Goal: Entertainment & Leisure: Browse casually

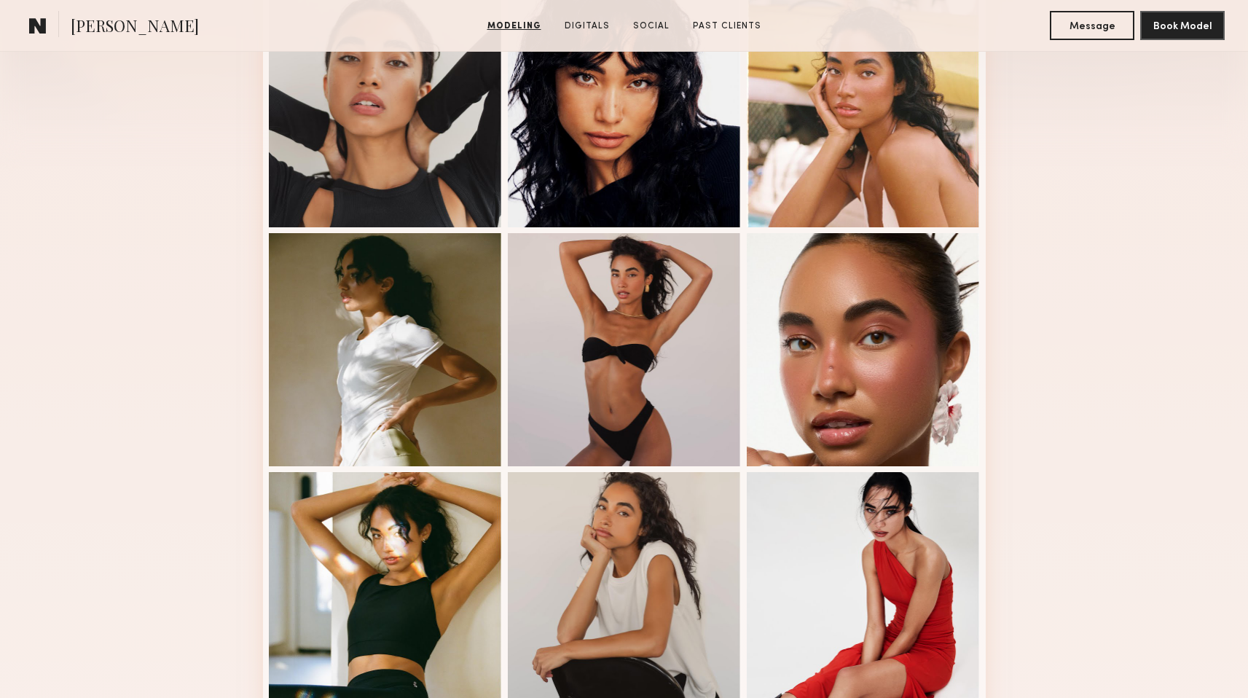
scroll to position [441, 0]
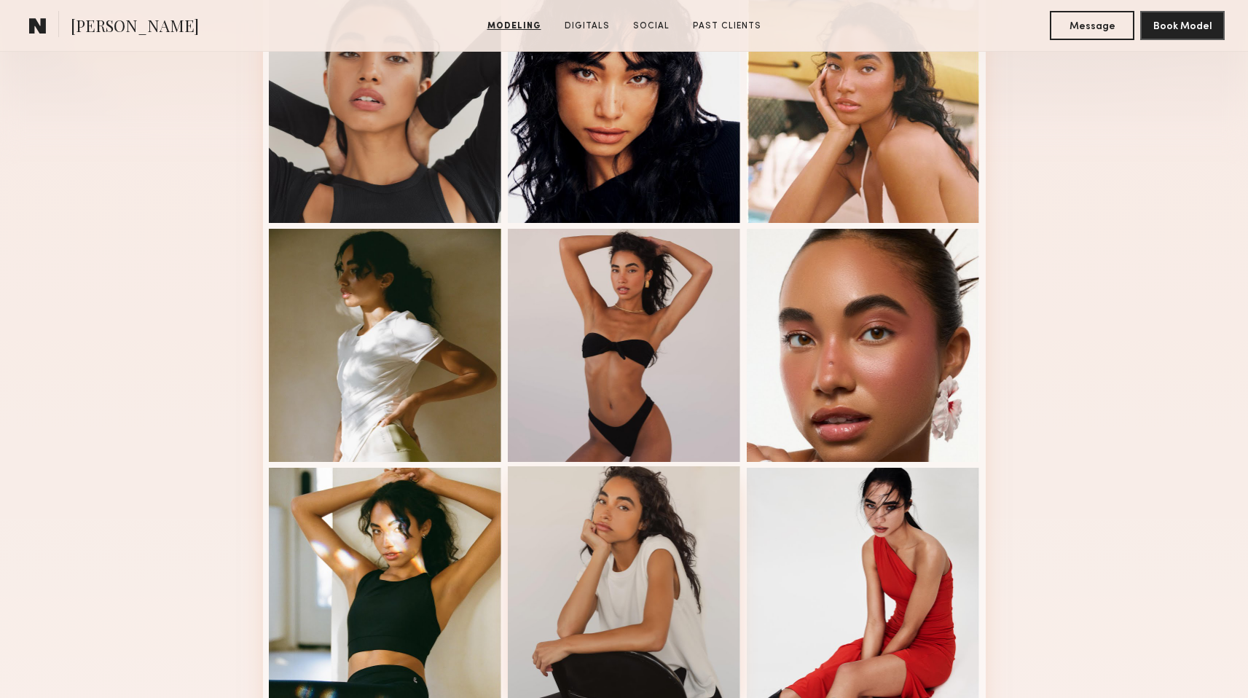
click at [572, 621] on div at bounding box center [624, 582] width 233 height 233
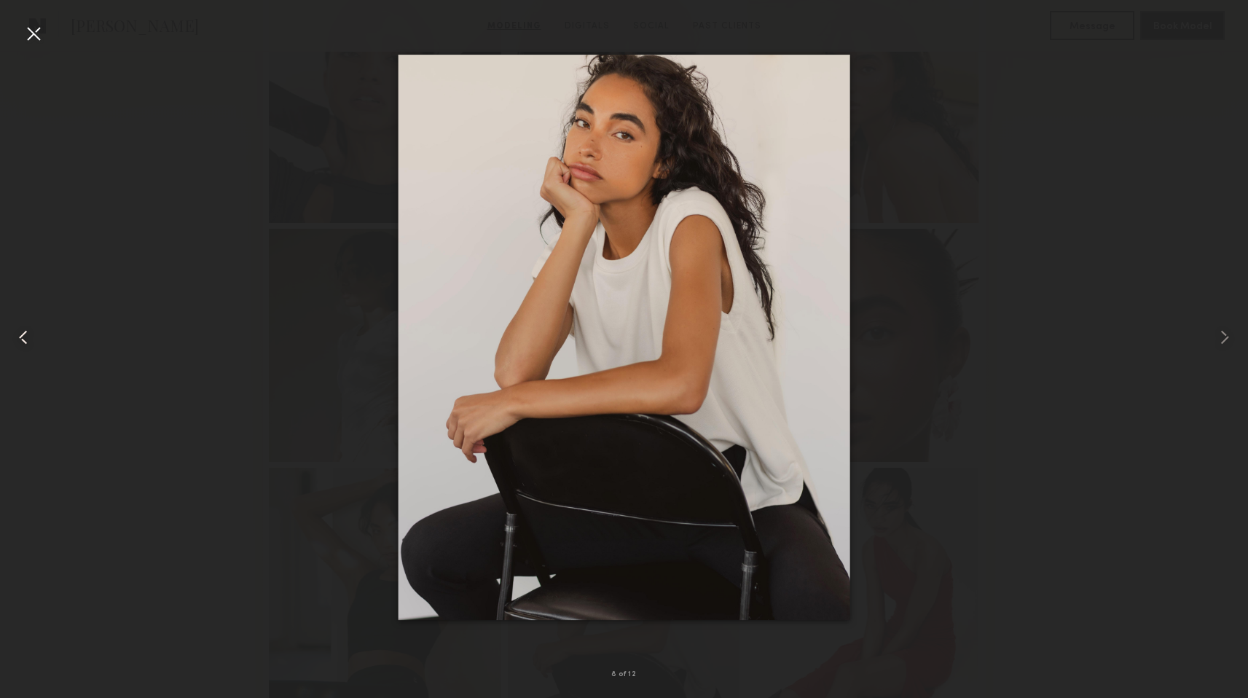
click at [36, 55] on div at bounding box center [25, 337] width 50 height 628
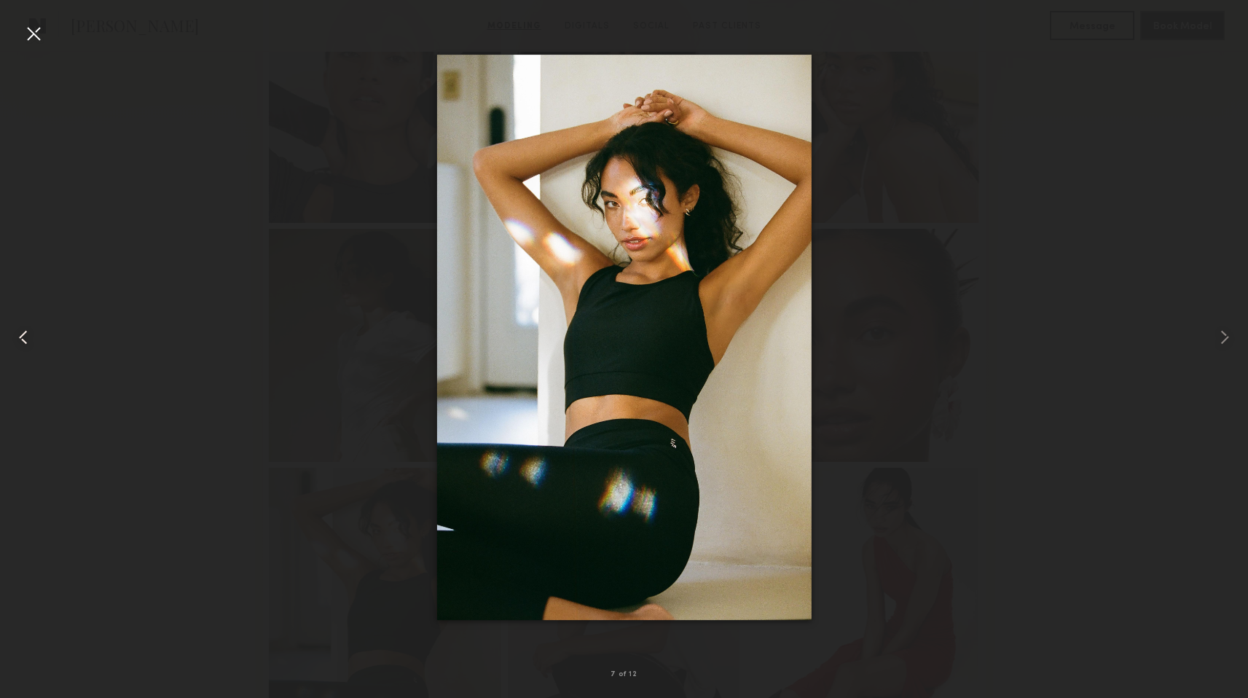
click at [18, 347] on common-icon at bounding box center [23, 337] width 23 height 23
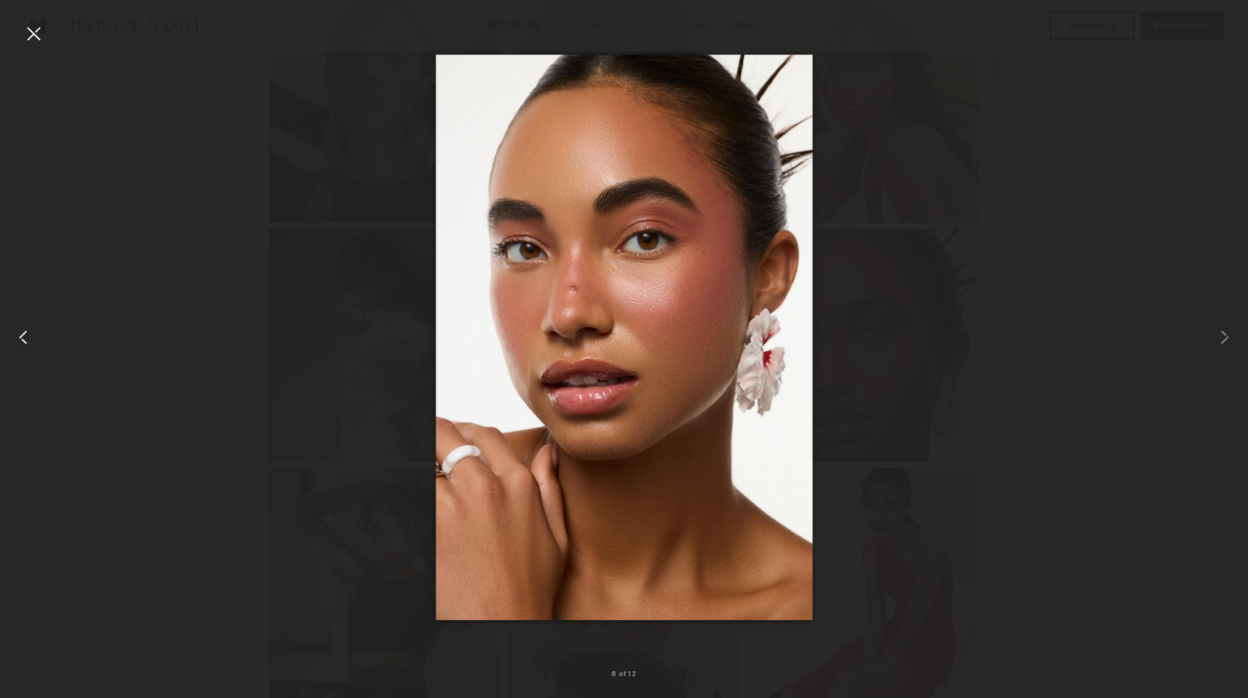
click at [20, 339] on common-icon at bounding box center [23, 337] width 23 height 23
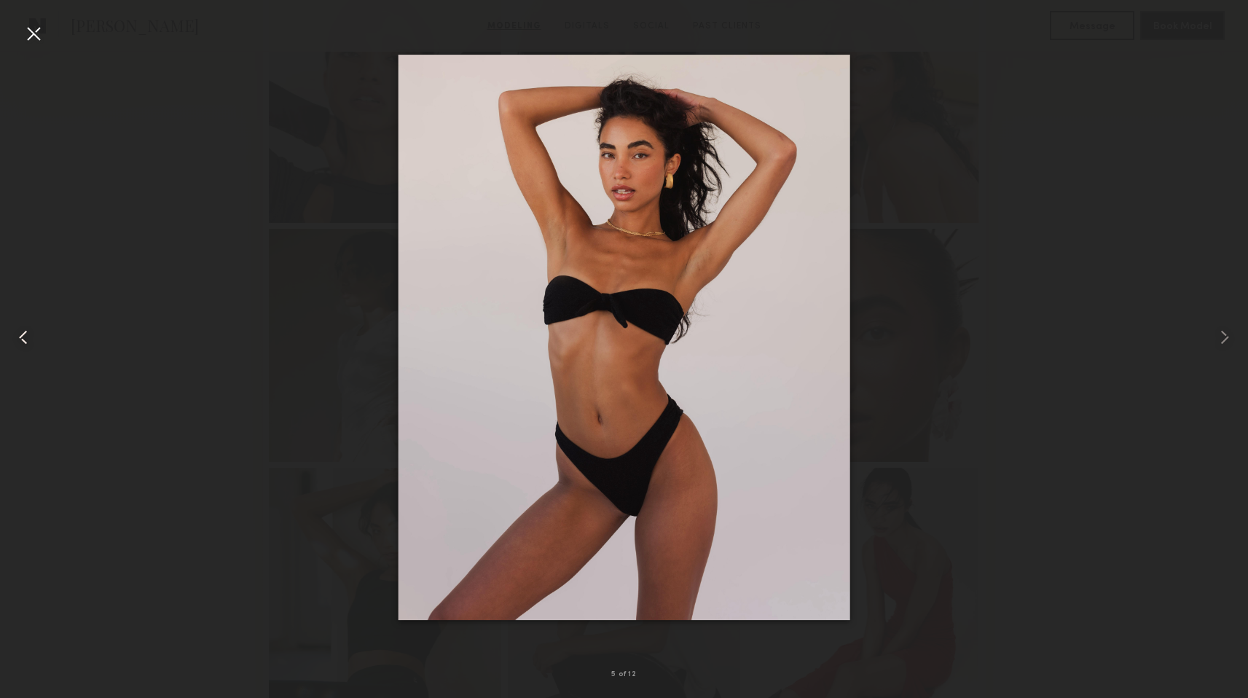
click at [25, 334] on common-icon at bounding box center [23, 337] width 23 height 23
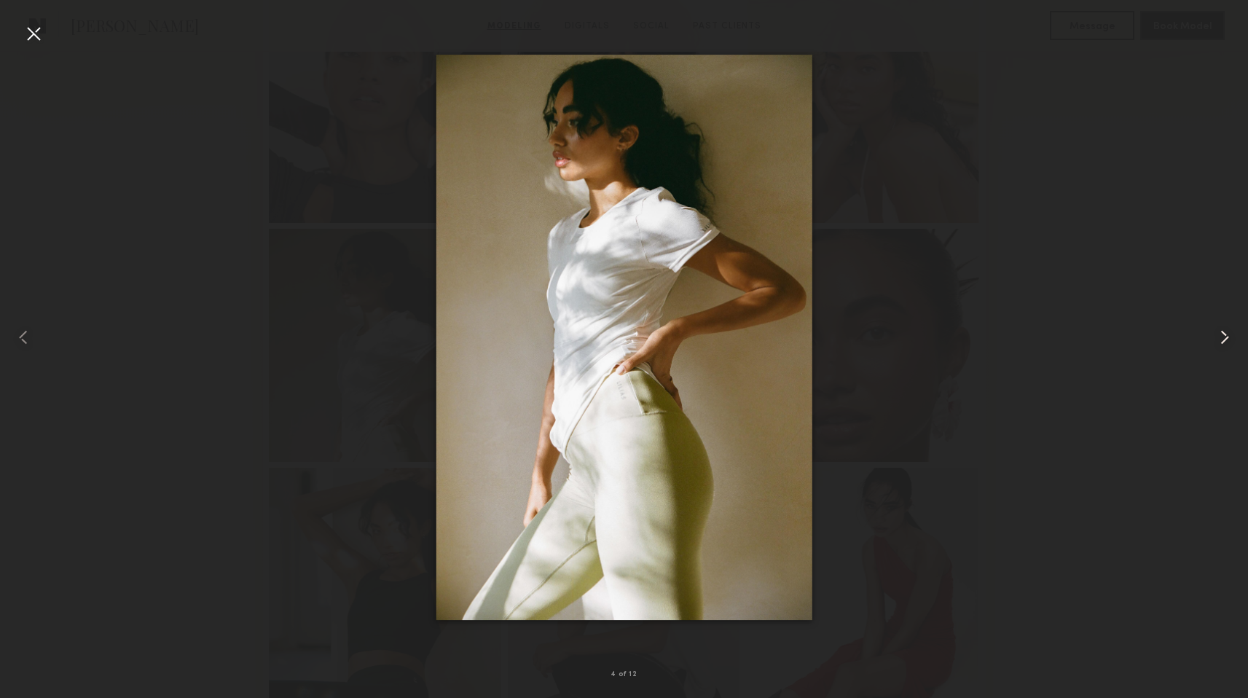
click at [1219, 336] on common-icon at bounding box center [1224, 337] width 23 height 23
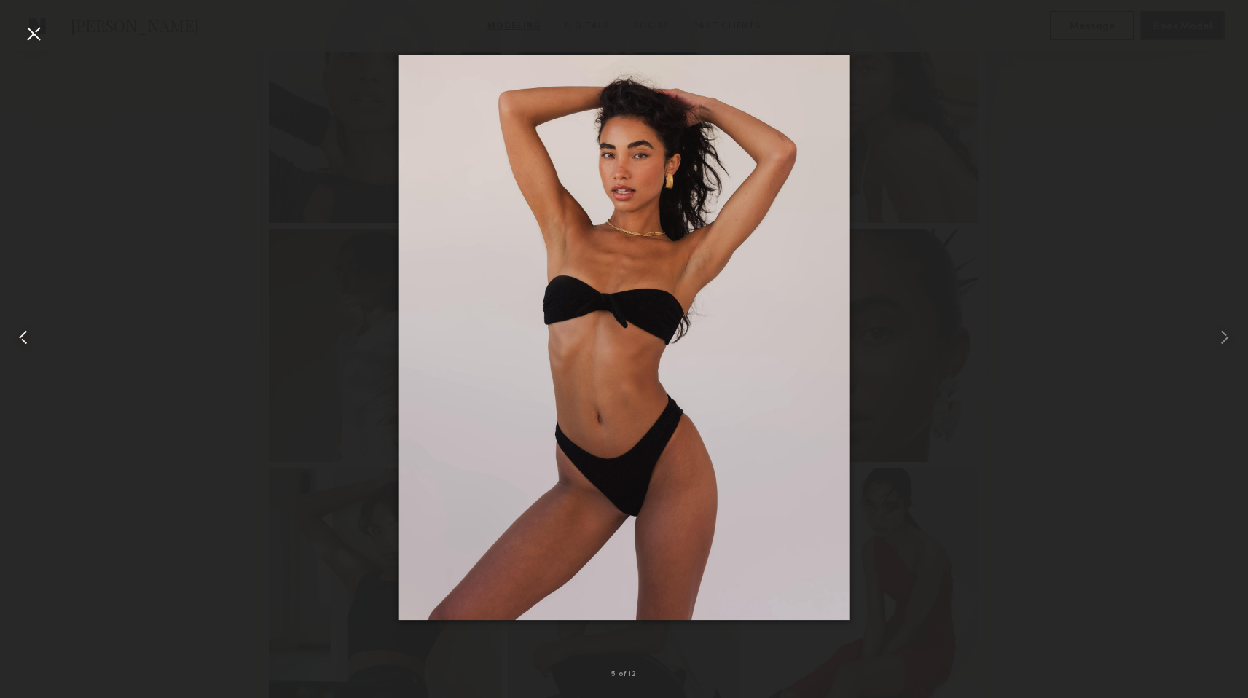
click at [34, 336] on common-icon at bounding box center [23, 337] width 23 height 23
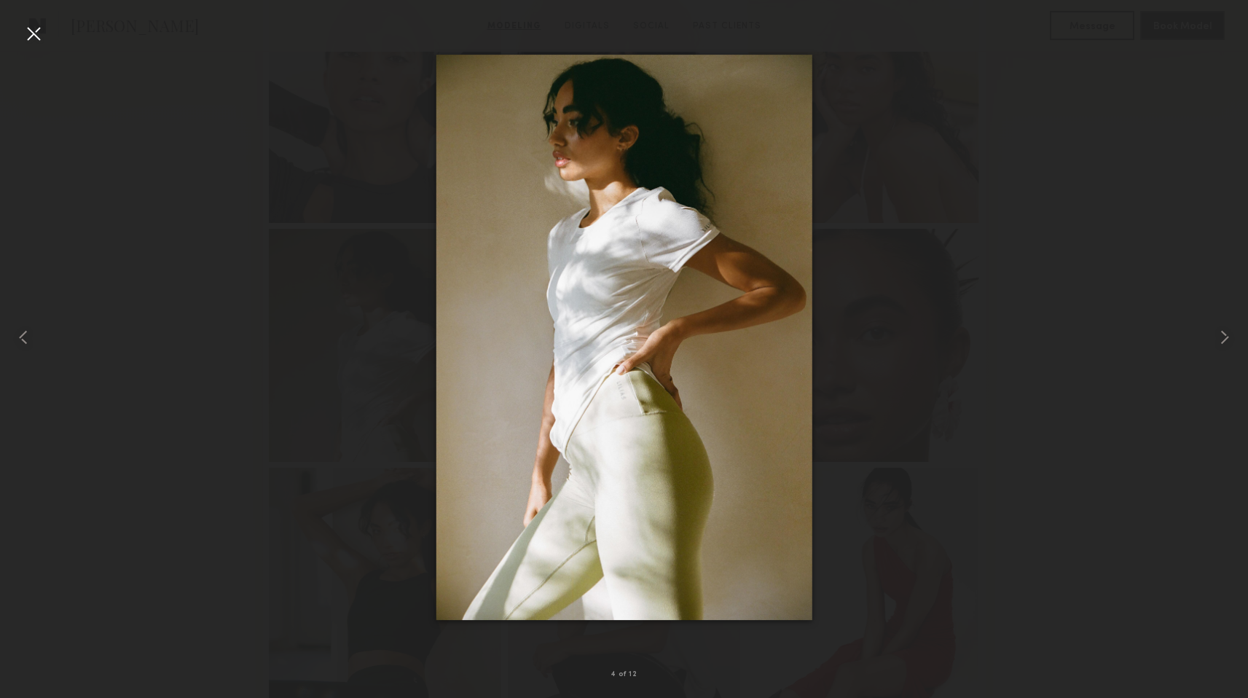
click at [169, 251] on div at bounding box center [624, 337] width 1248 height 628
click at [38, 38] on div at bounding box center [33, 33] width 23 height 23
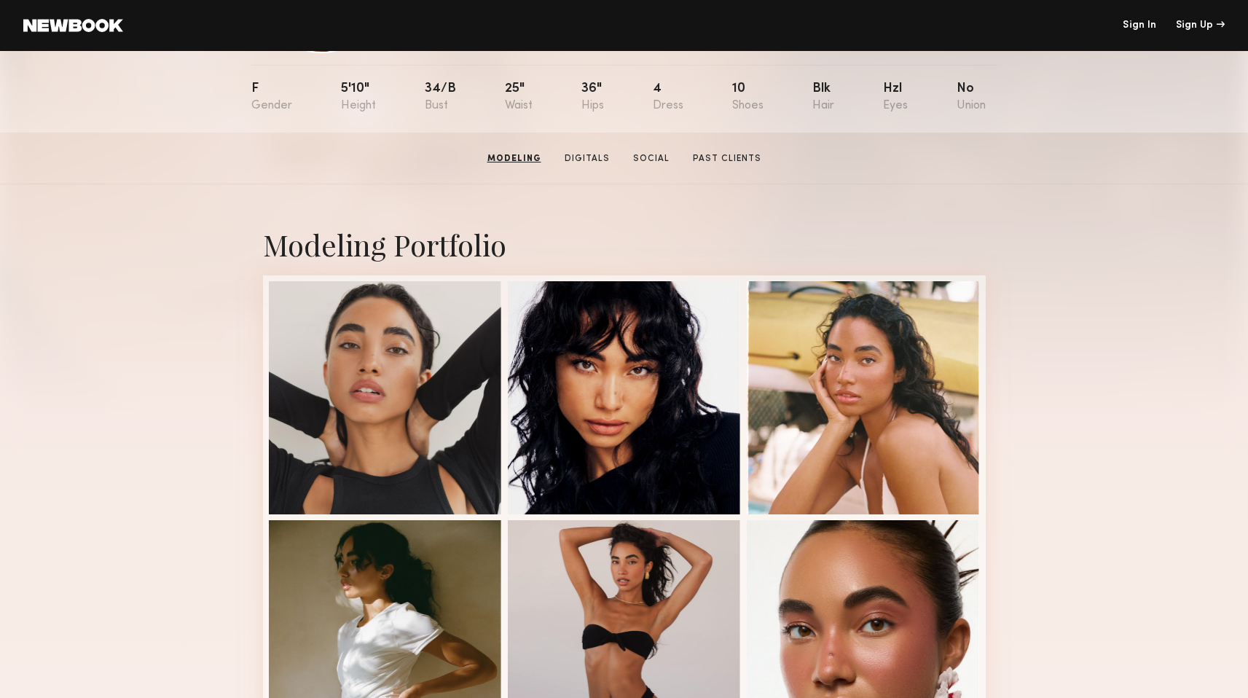
scroll to position [140, 0]
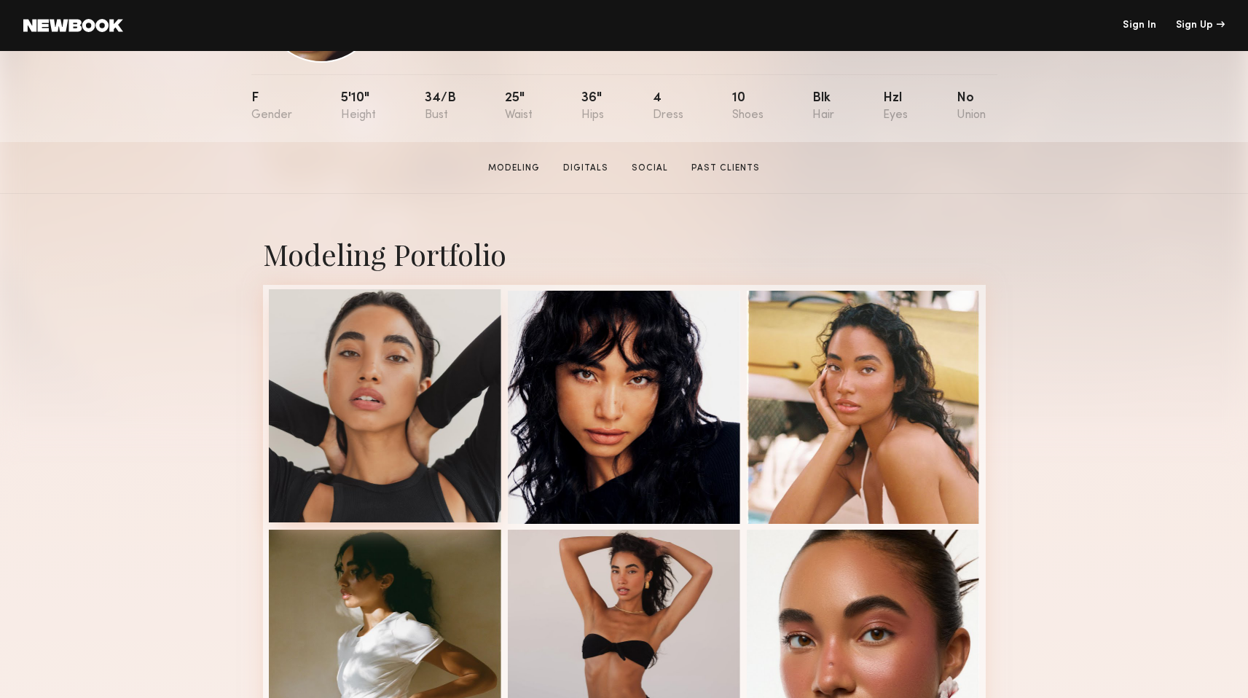
click at [389, 420] on div at bounding box center [385, 405] width 233 height 233
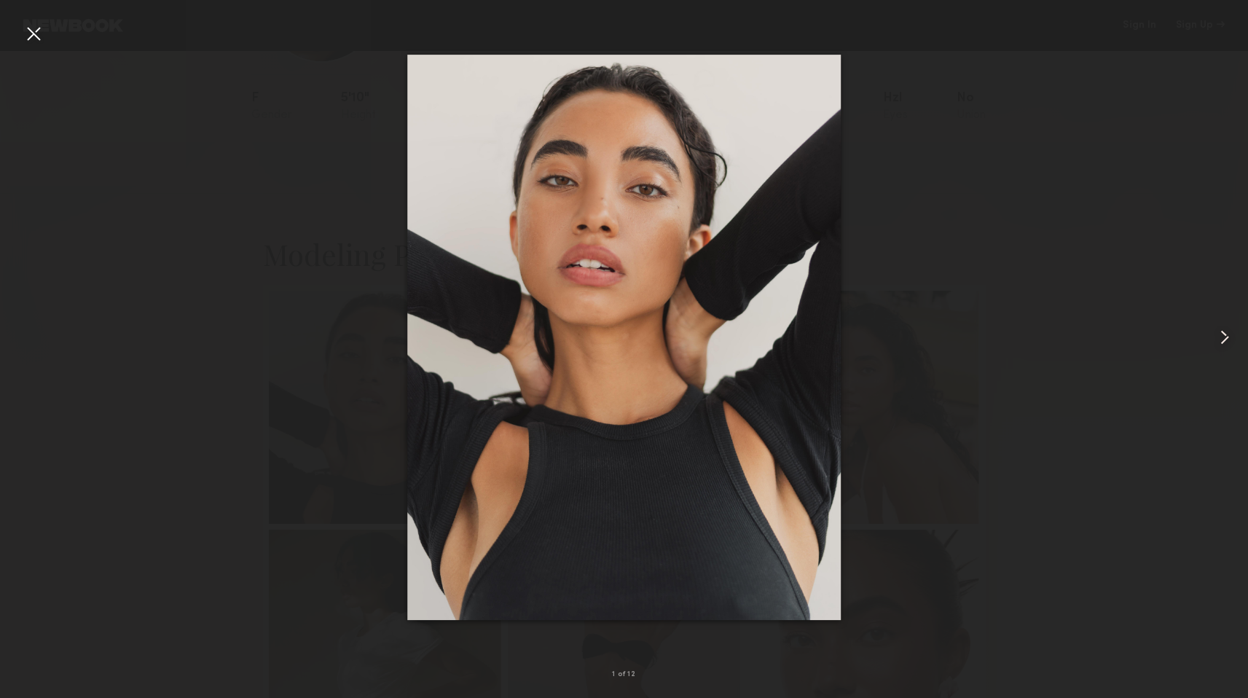
click at [1228, 335] on common-icon at bounding box center [1224, 337] width 23 height 23
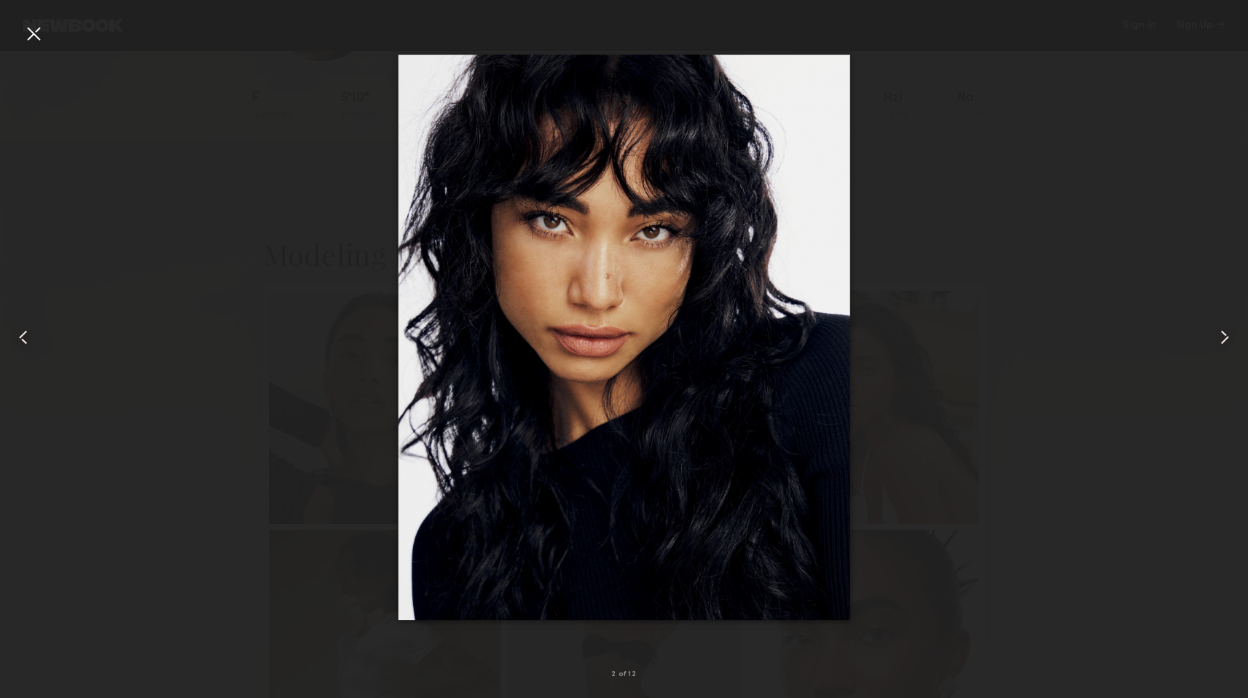
click at [1228, 335] on common-icon at bounding box center [1224, 337] width 23 height 23
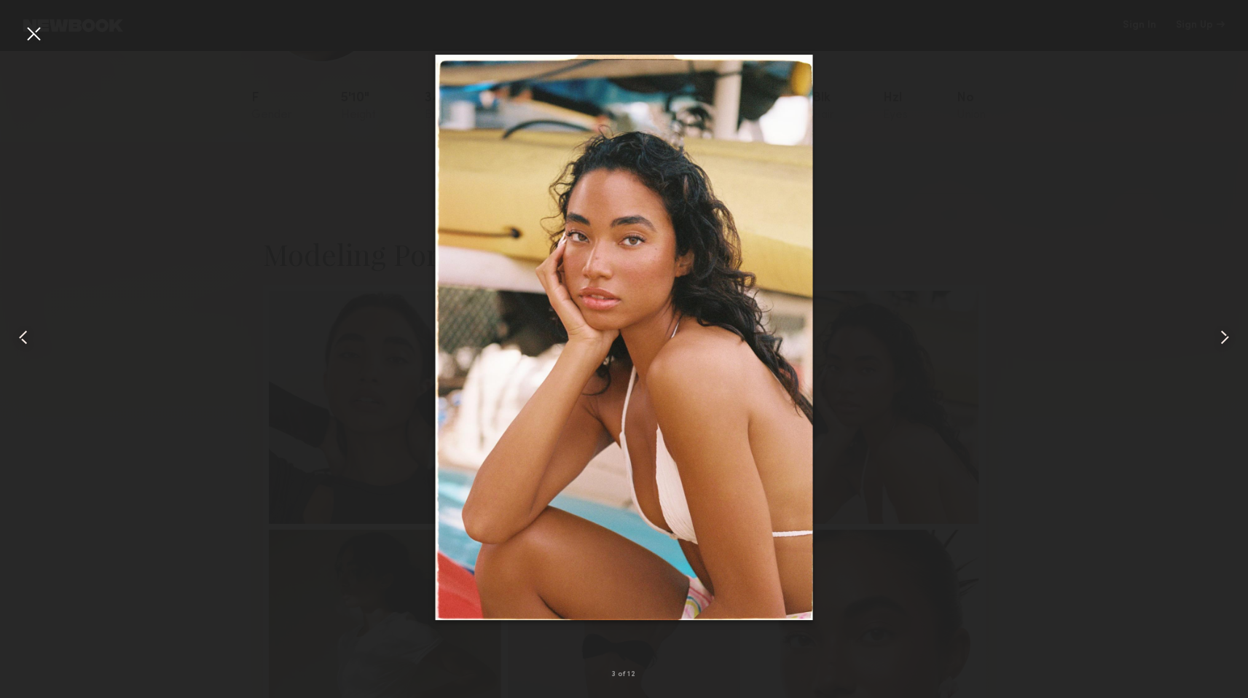
click at [1226, 331] on common-icon at bounding box center [1224, 337] width 23 height 23
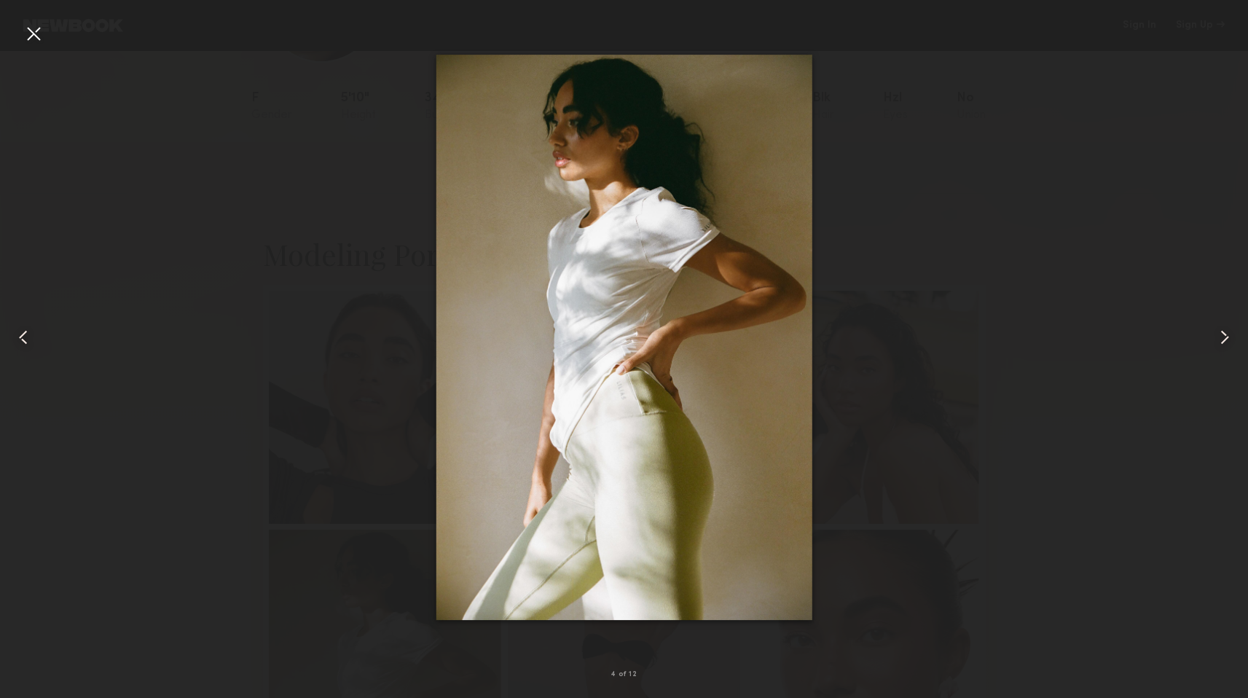
click at [1226, 333] on common-icon at bounding box center [1224, 337] width 23 height 23
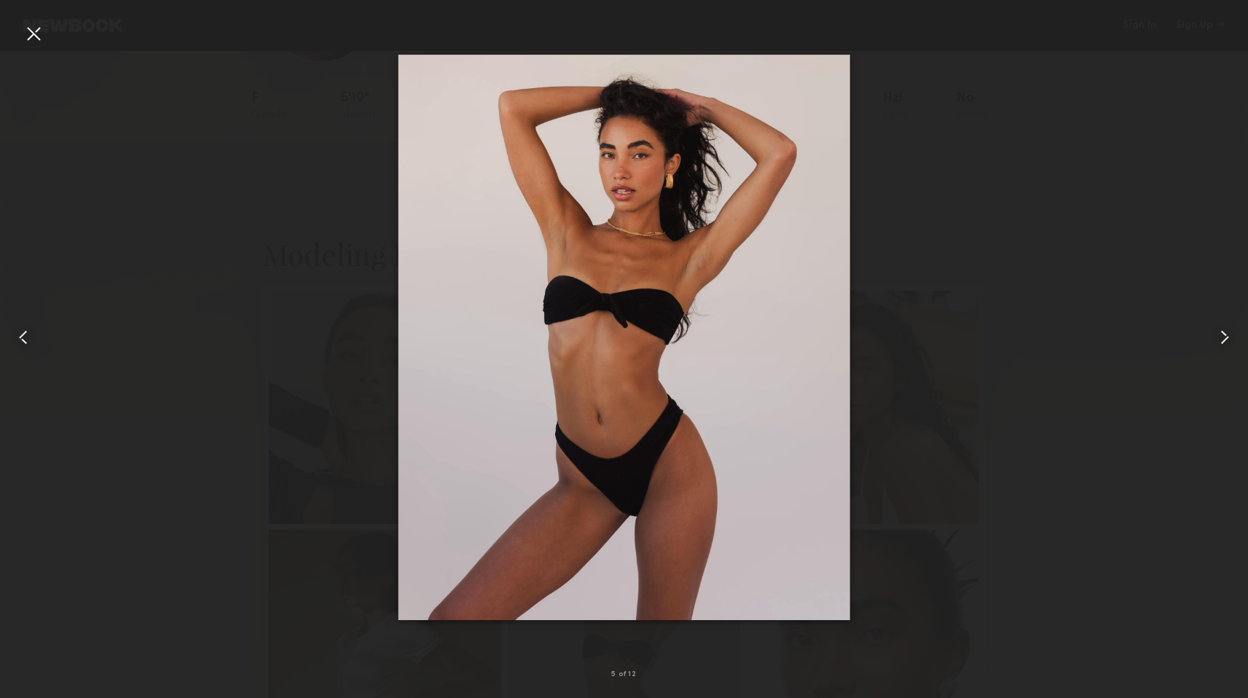
click at [1226, 333] on common-icon at bounding box center [1224, 337] width 23 height 23
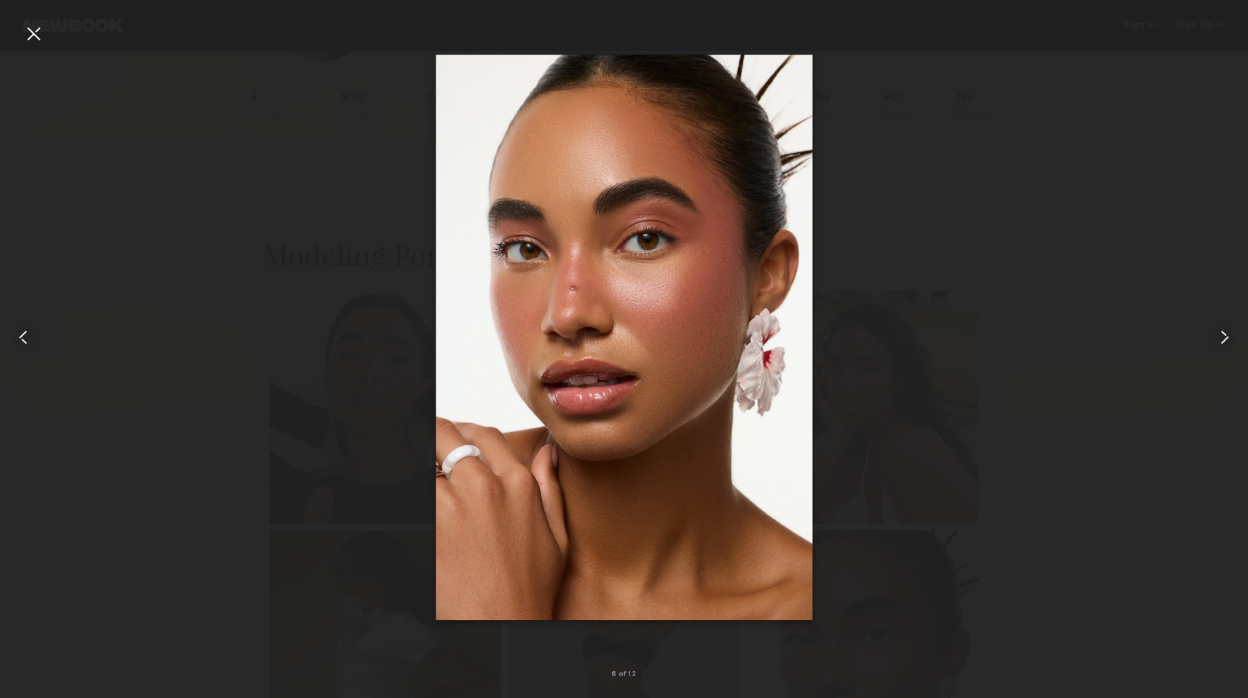
click at [1231, 353] on div at bounding box center [1222, 337] width 50 height 628
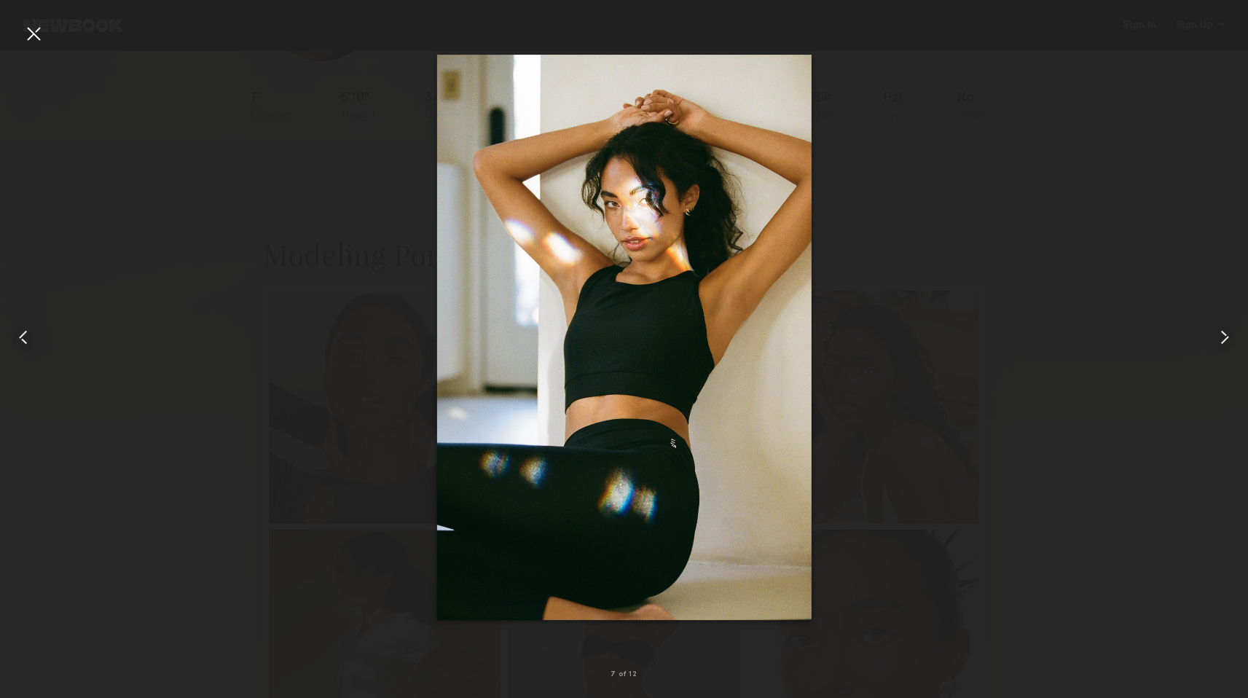
click at [1128, 292] on div at bounding box center [624, 337] width 1248 height 628
click at [47, 30] on div at bounding box center [25, 337] width 50 height 628
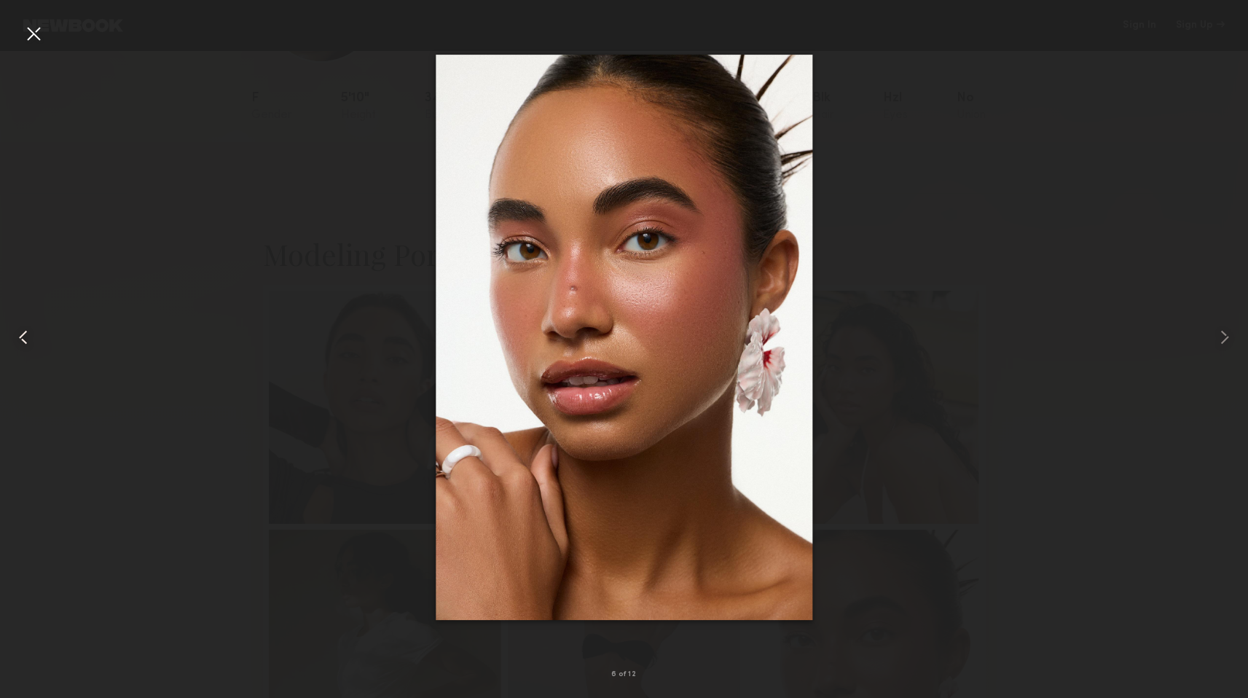
click at [18, 343] on common-icon at bounding box center [23, 337] width 23 height 23
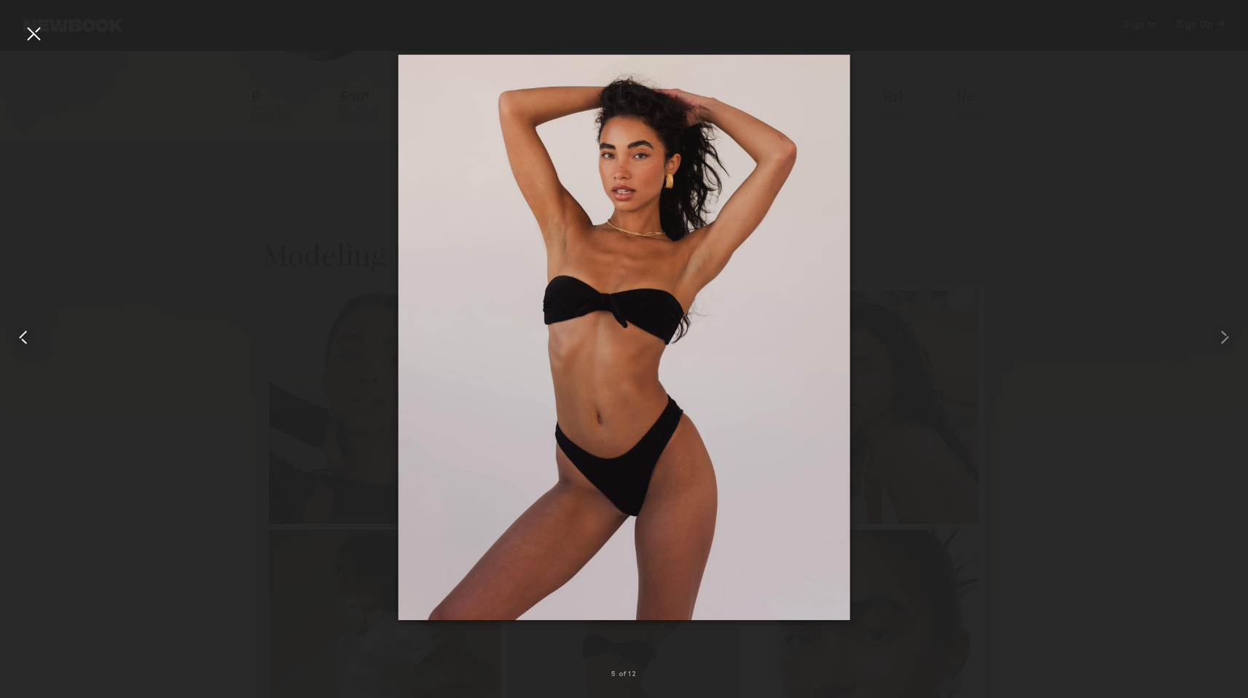
click at [18, 342] on common-icon at bounding box center [23, 337] width 23 height 23
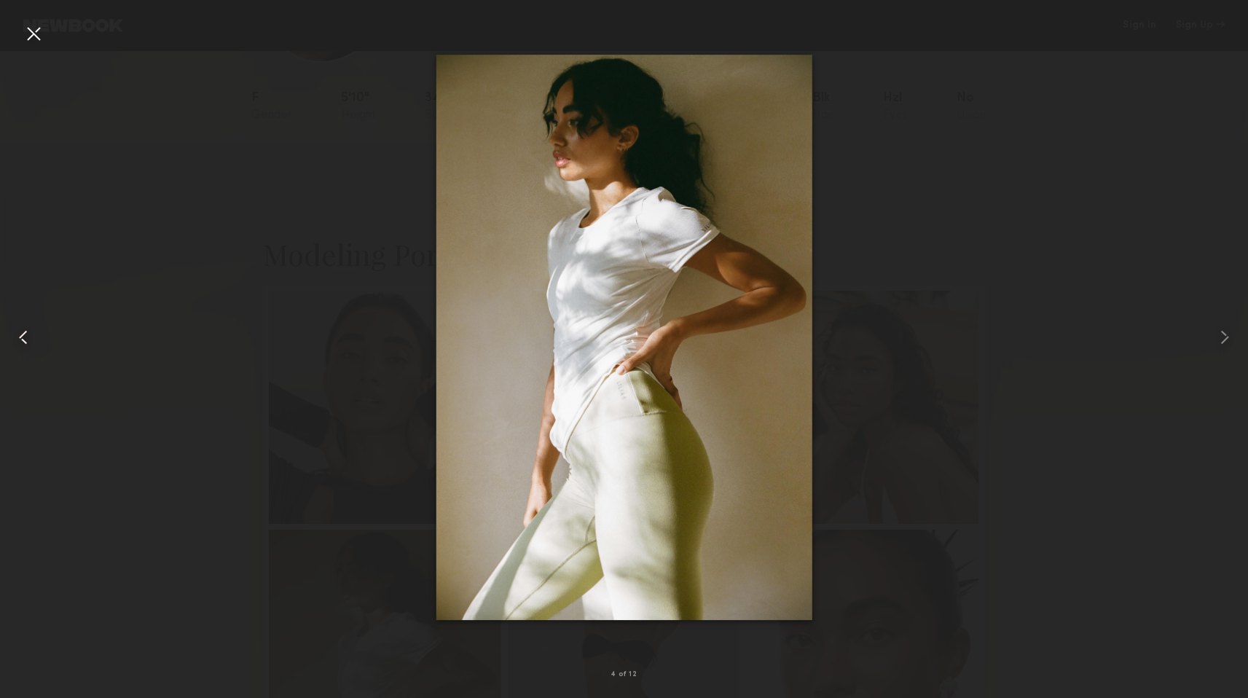
click at [20, 345] on common-icon at bounding box center [23, 337] width 23 height 23
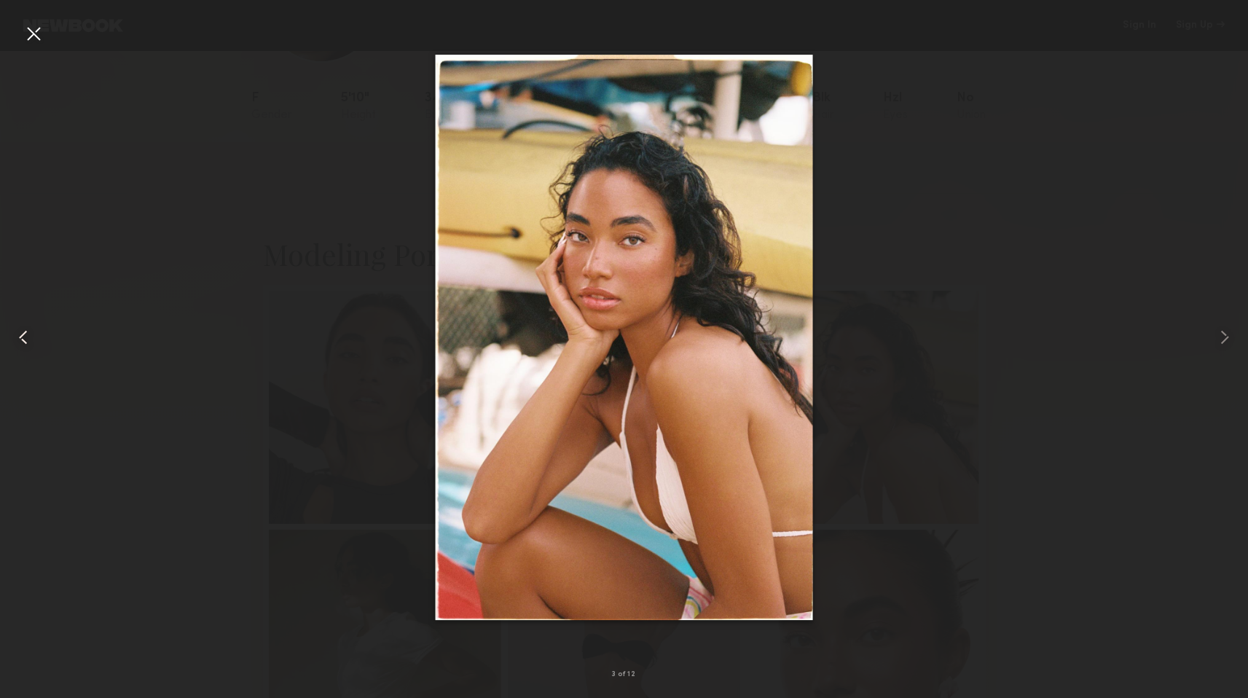
click at [20, 345] on common-icon at bounding box center [23, 337] width 23 height 23
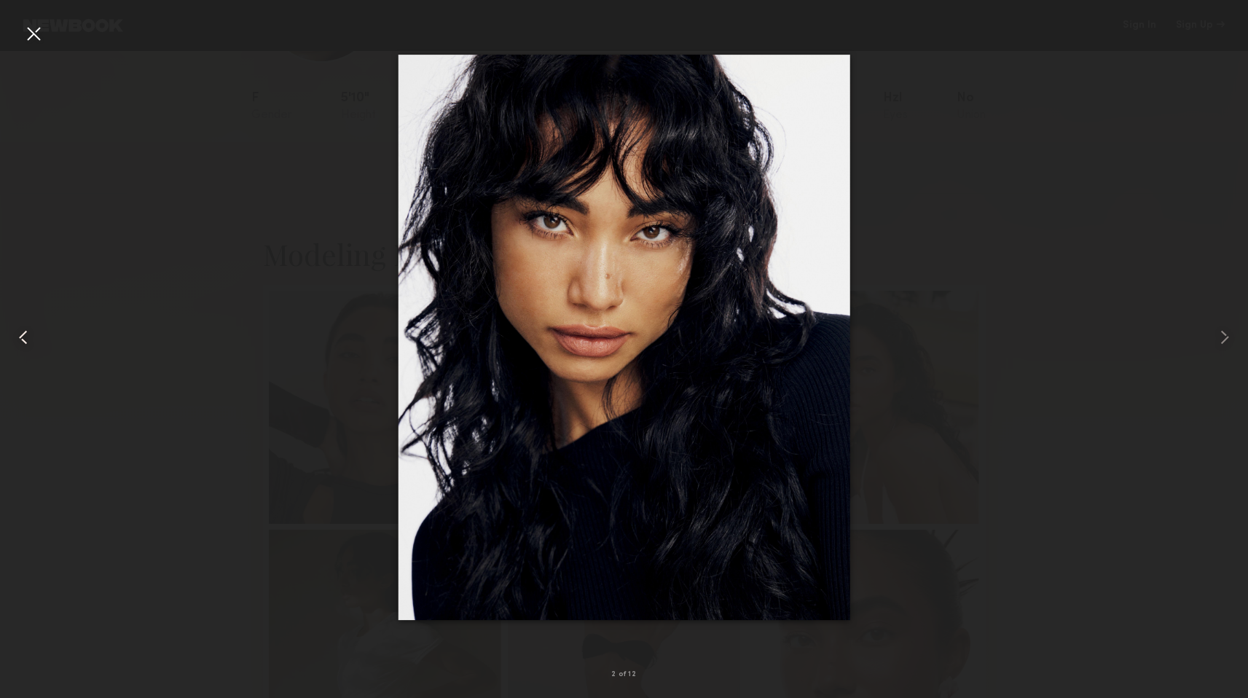
click at [20, 345] on common-icon at bounding box center [23, 337] width 23 height 23
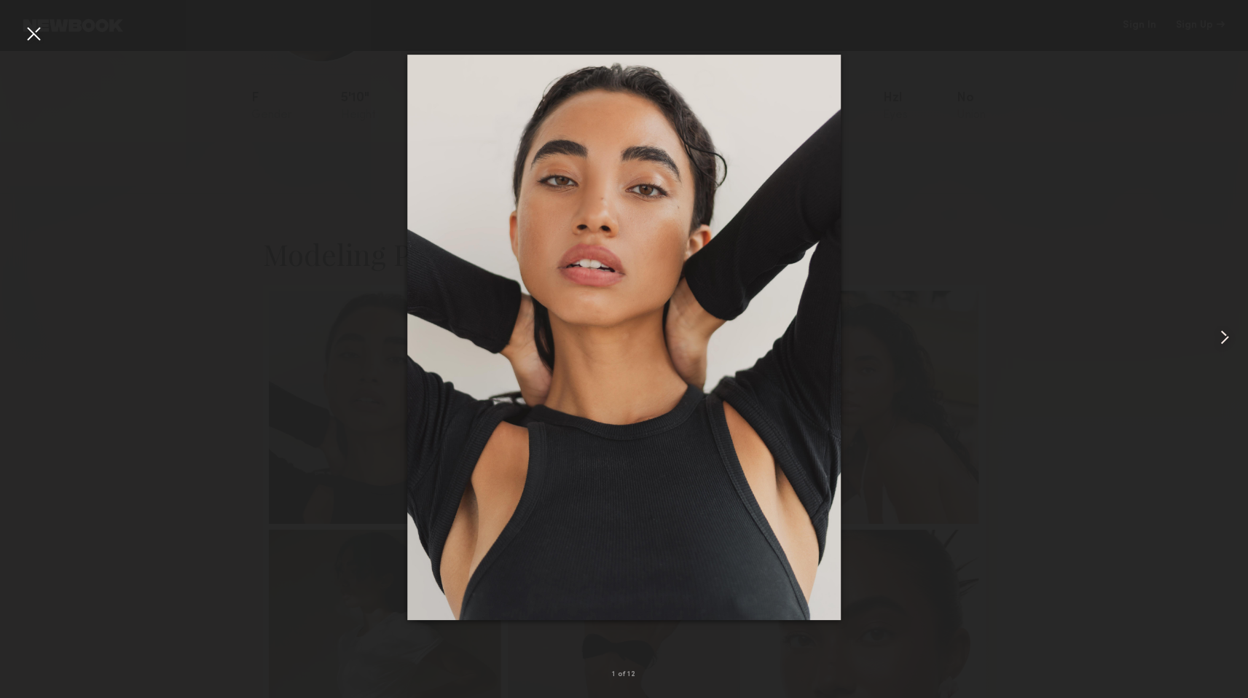
click at [1235, 326] on common-icon at bounding box center [1224, 337] width 23 height 23
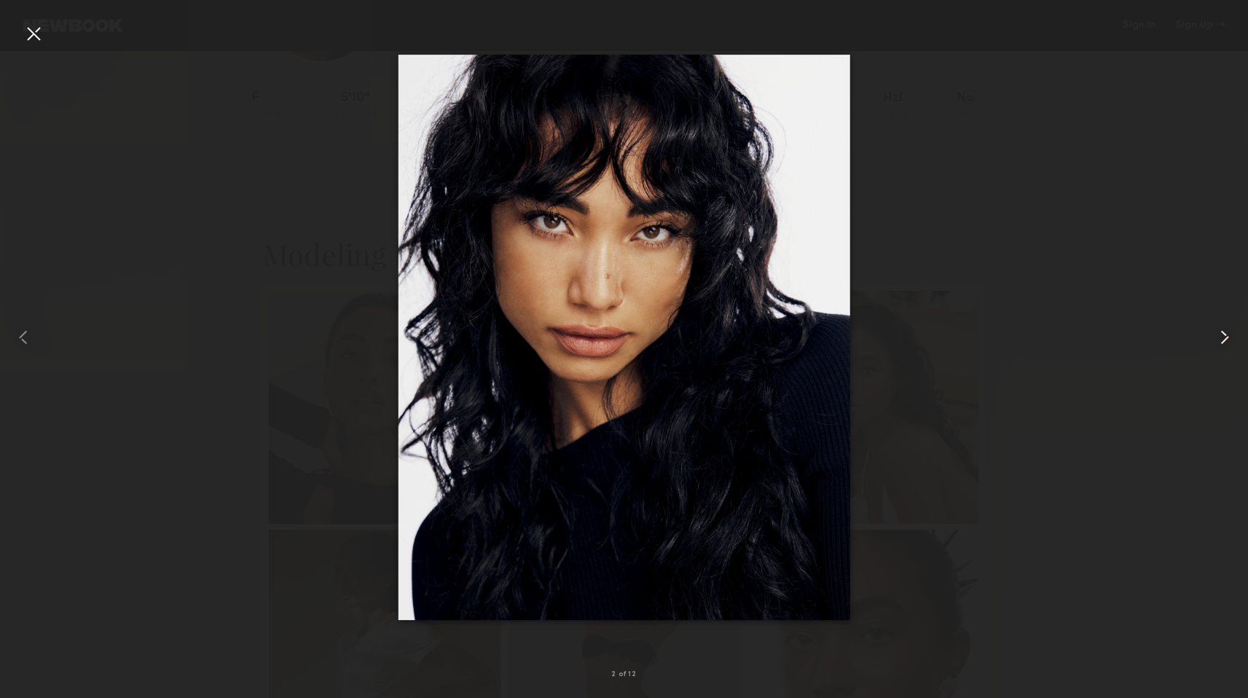
click at [1235, 329] on common-icon at bounding box center [1224, 337] width 23 height 23
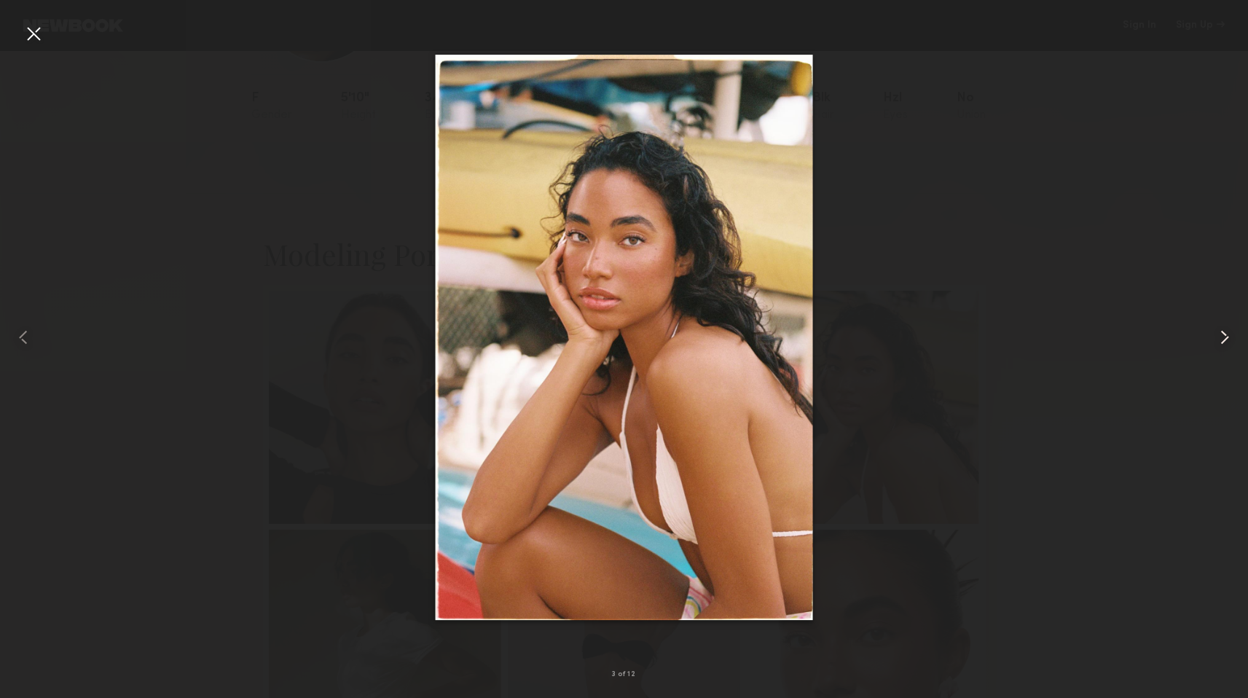
click at [1235, 331] on common-icon at bounding box center [1224, 337] width 23 height 23
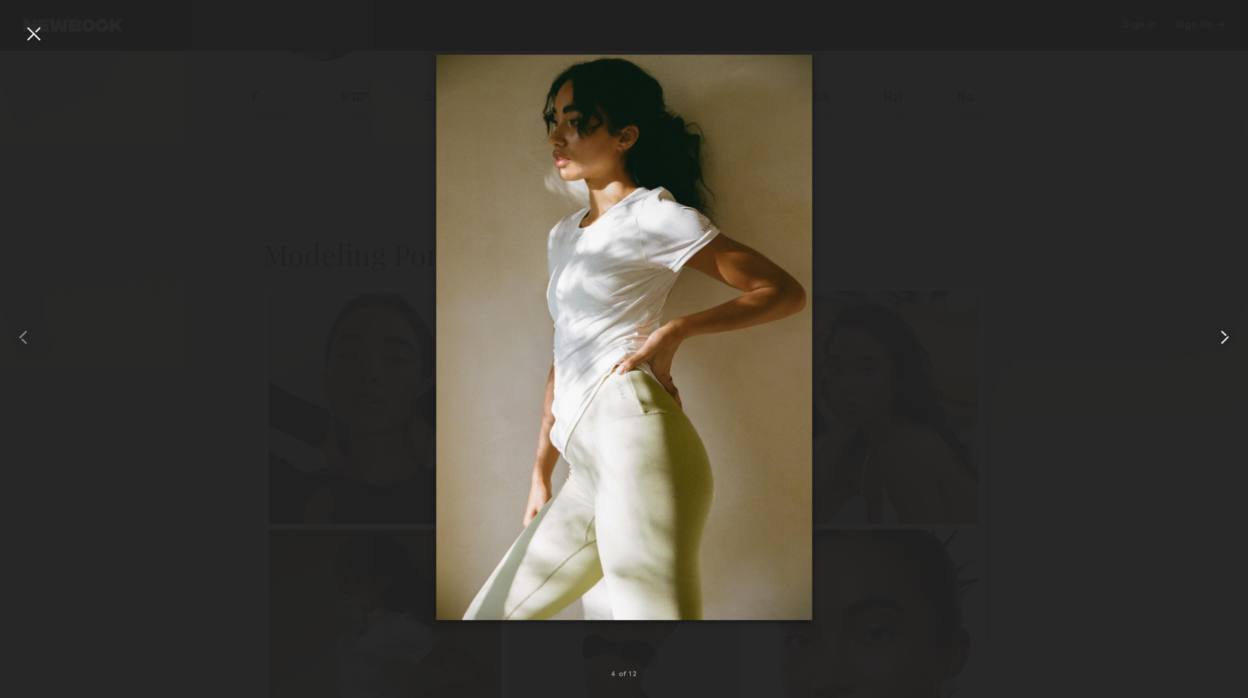
click at [1235, 334] on common-icon at bounding box center [1224, 337] width 23 height 23
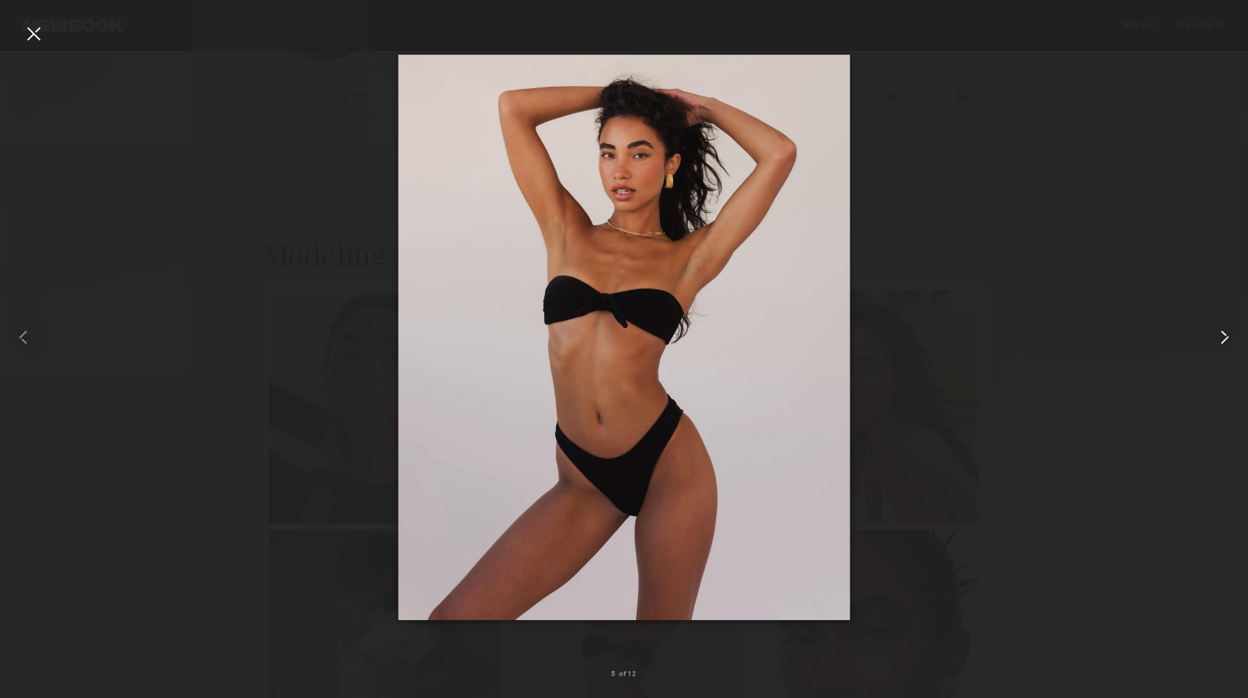
click at [1235, 334] on common-icon at bounding box center [1224, 337] width 23 height 23
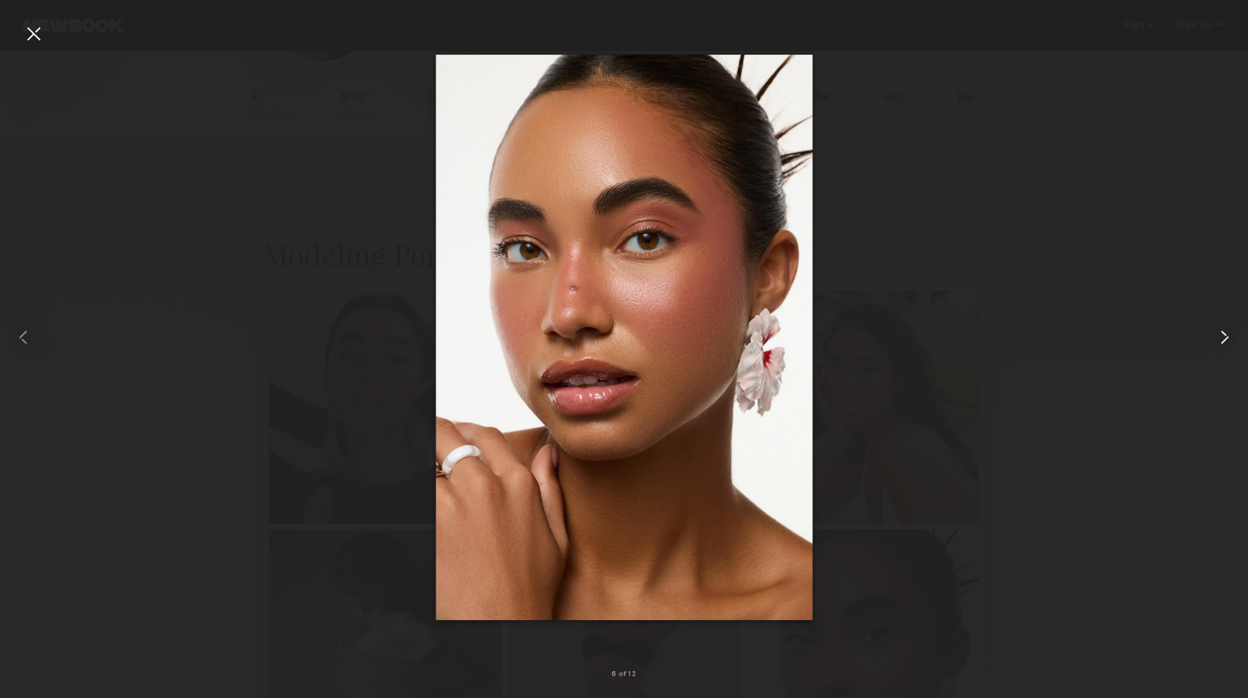
click at [1237, 339] on div at bounding box center [1222, 337] width 50 height 628
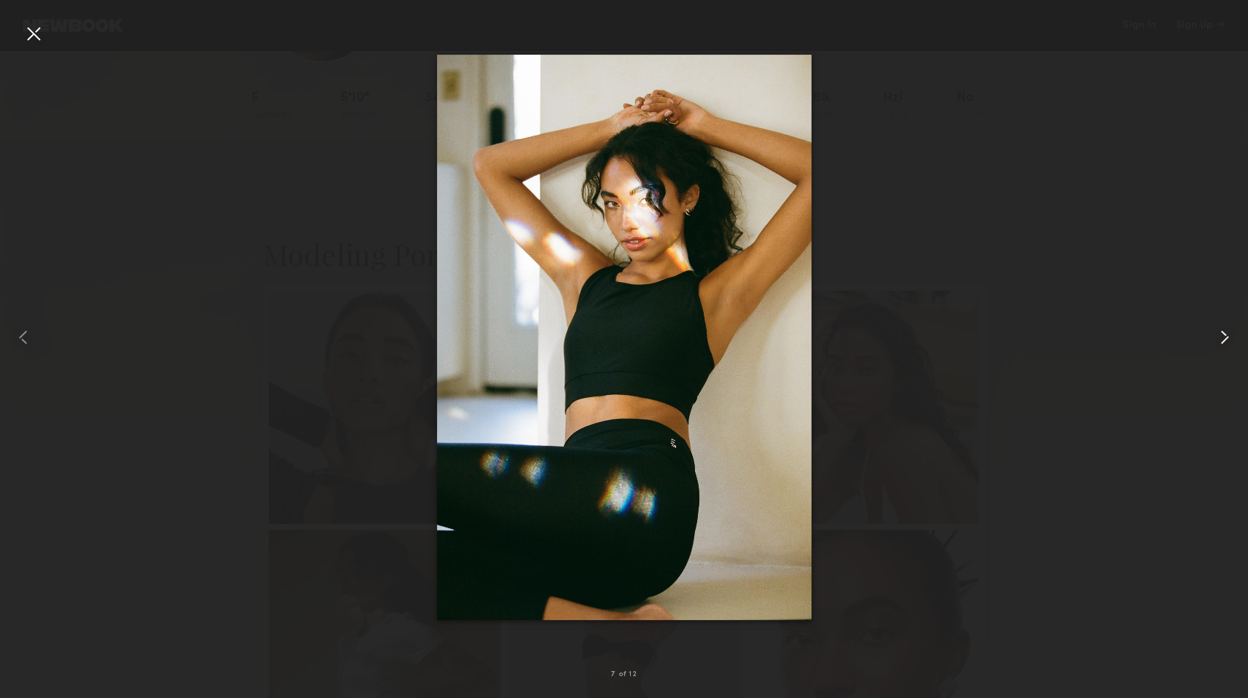
click at [1237, 336] on div at bounding box center [1222, 337] width 50 height 628
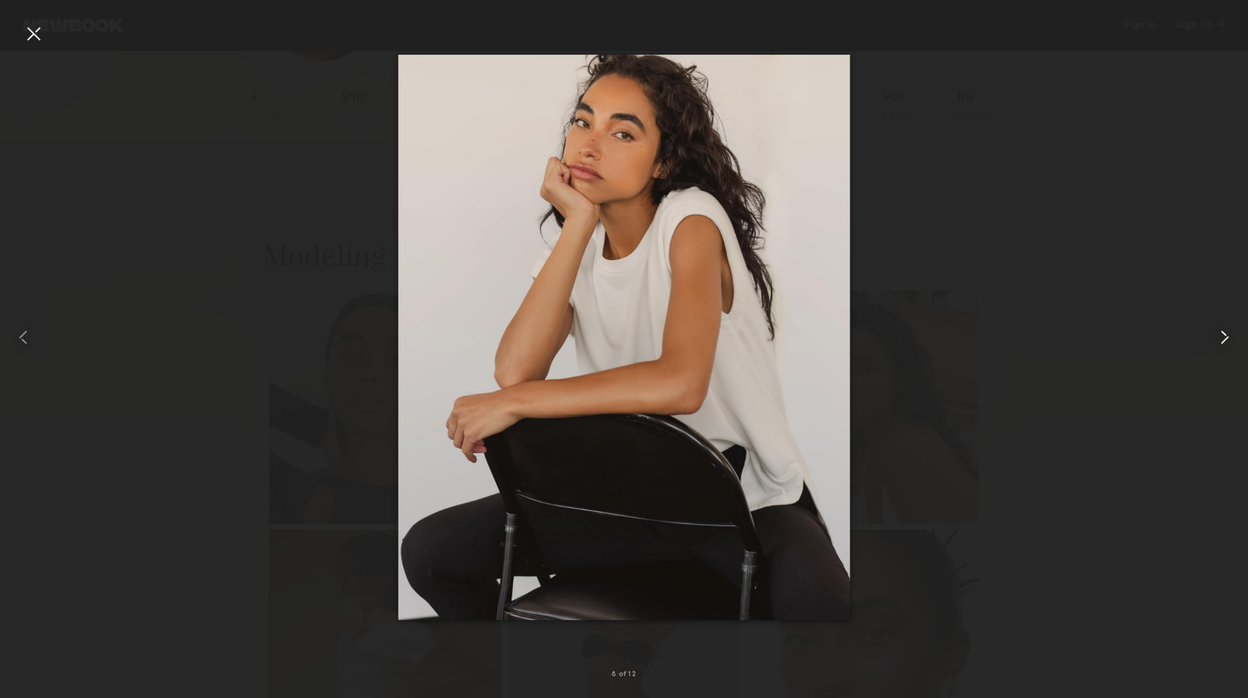
click at [1237, 339] on div at bounding box center [1222, 337] width 50 height 628
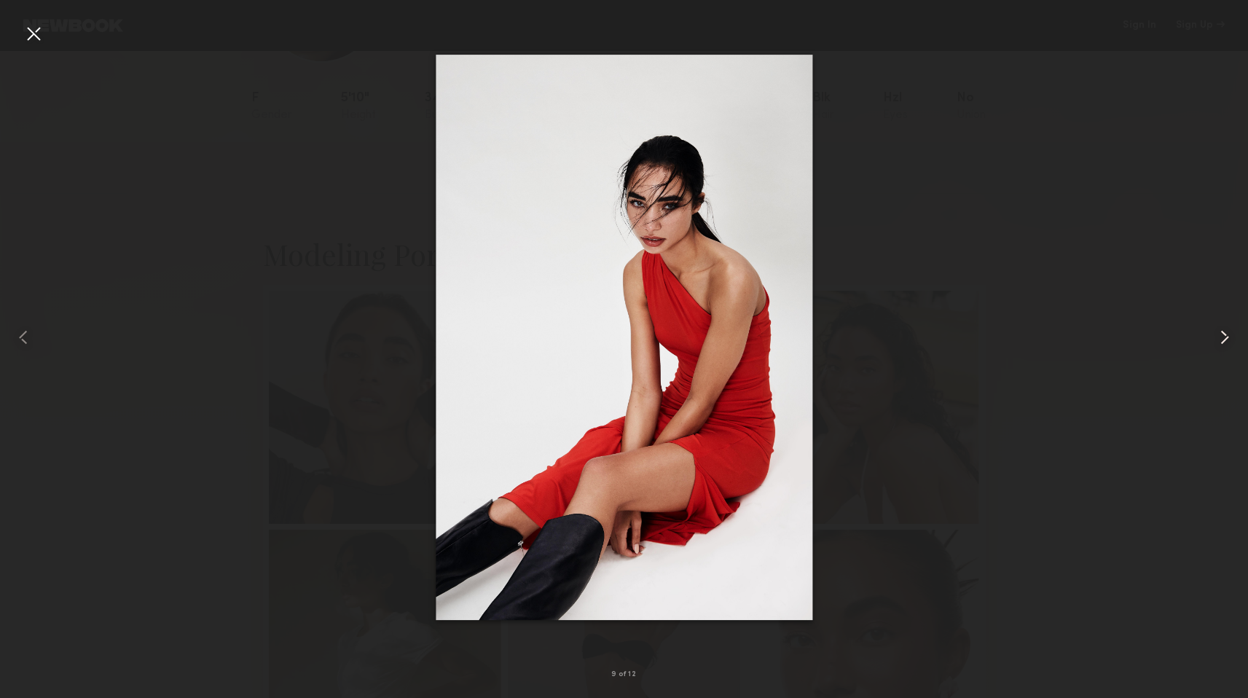
click at [1237, 339] on div at bounding box center [1222, 337] width 50 height 628
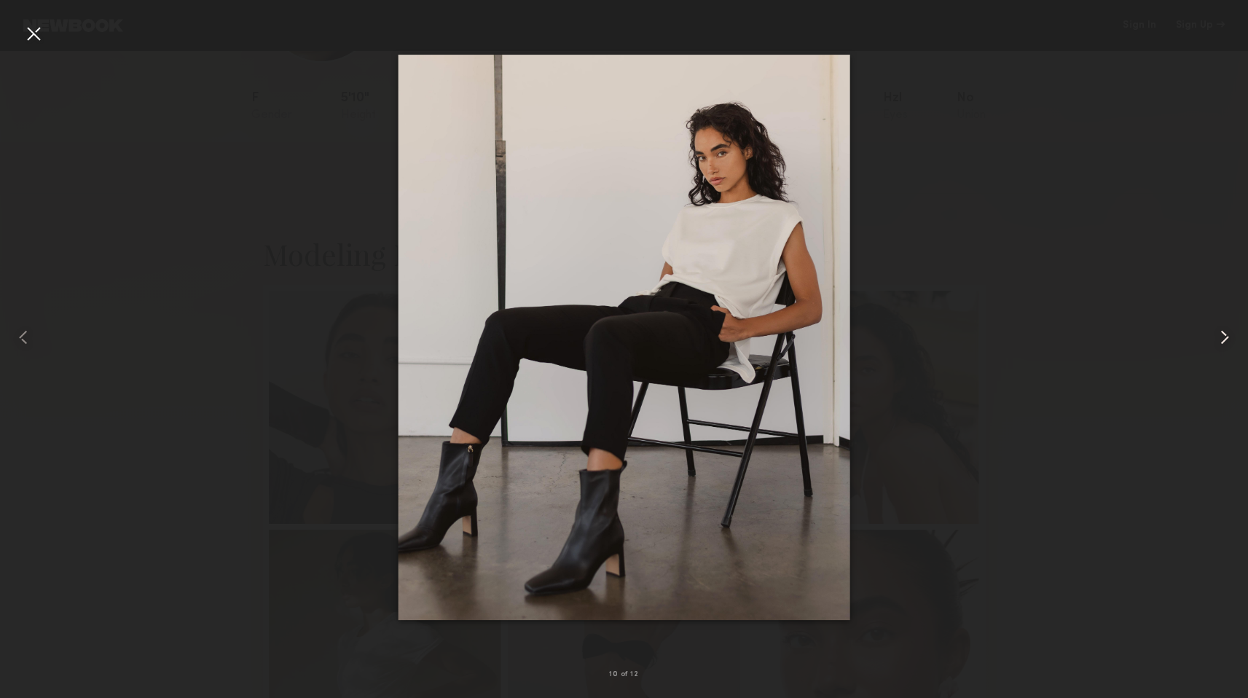
click at [1237, 340] on div at bounding box center [1222, 337] width 50 height 628
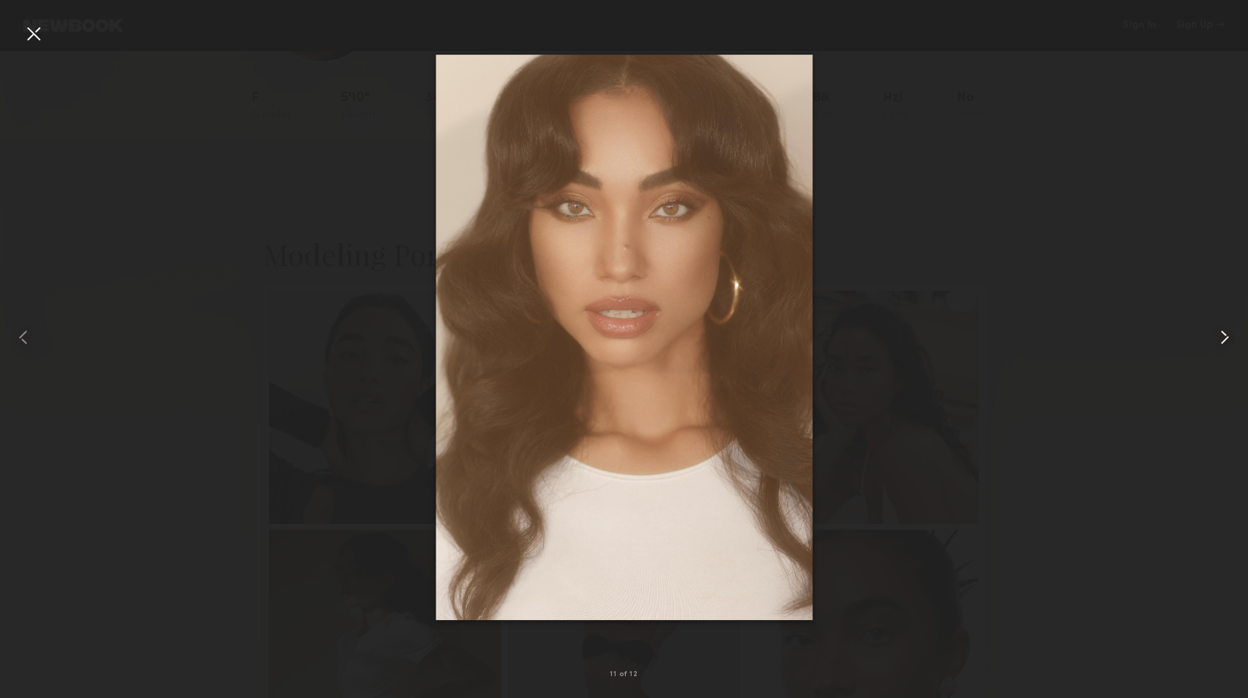
click at [1236, 342] on div at bounding box center [1222, 337] width 50 height 628
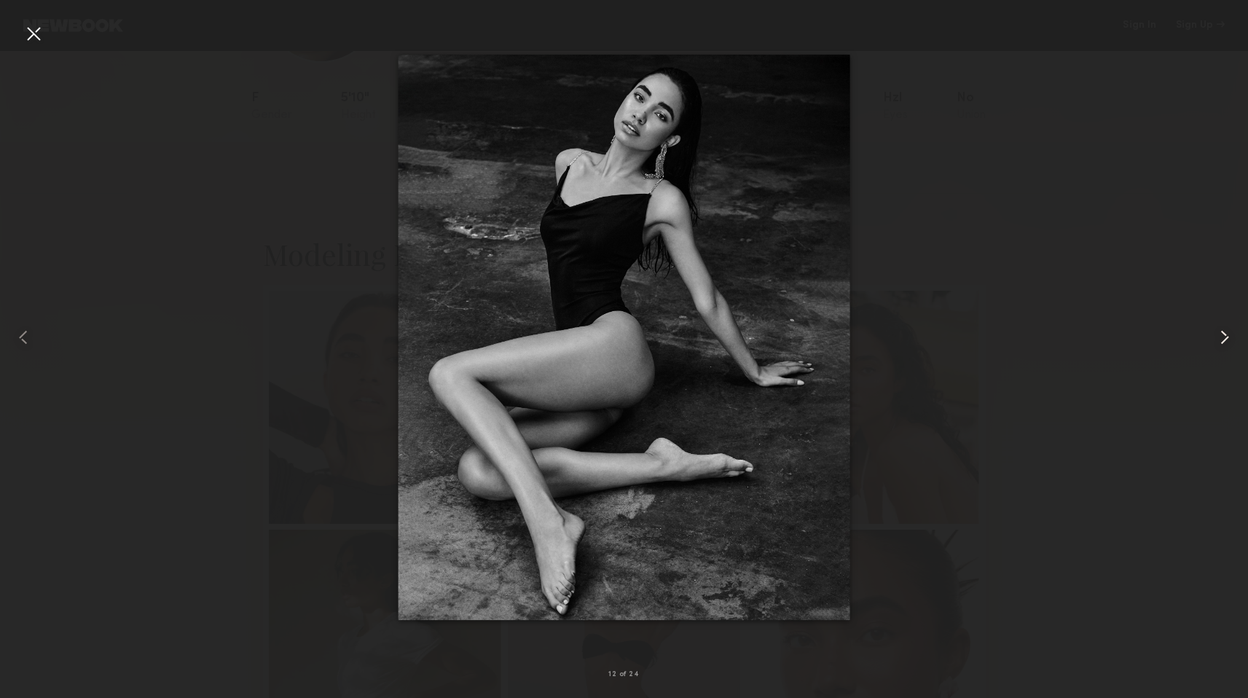
click at [1235, 341] on common-icon at bounding box center [1224, 337] width 23 height 23
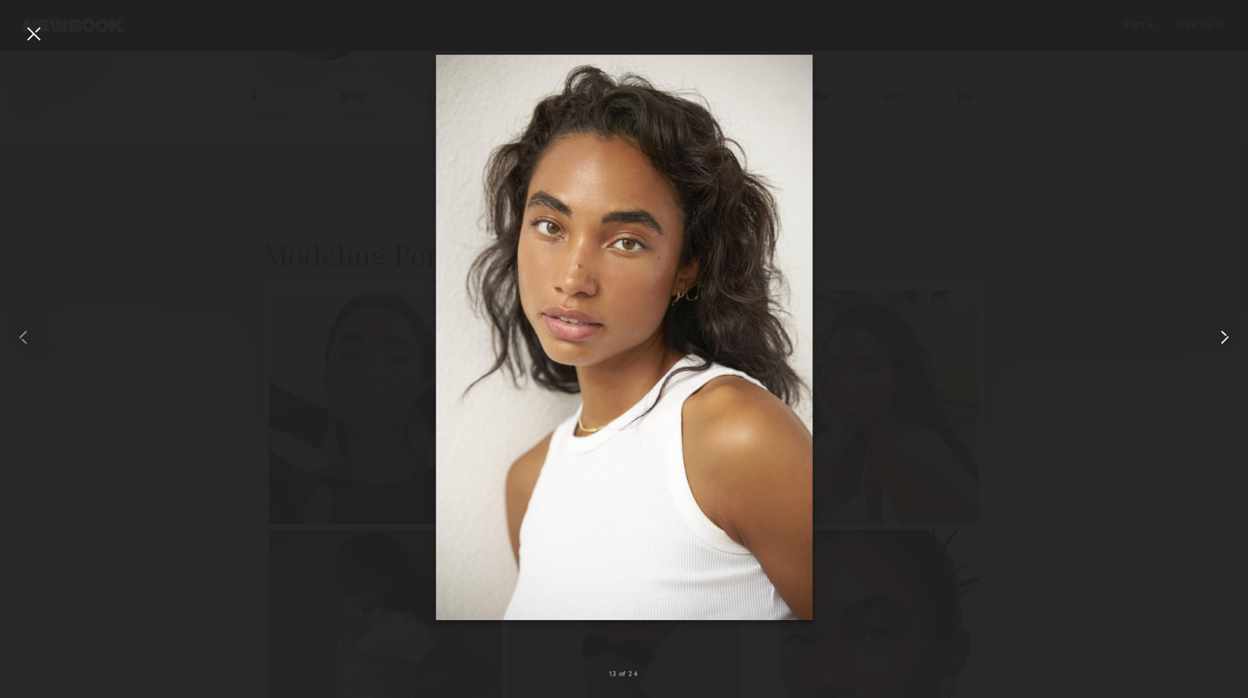
click at [1235, 340] on common-icon at bounding box center [1224, 337] width 23 height 23
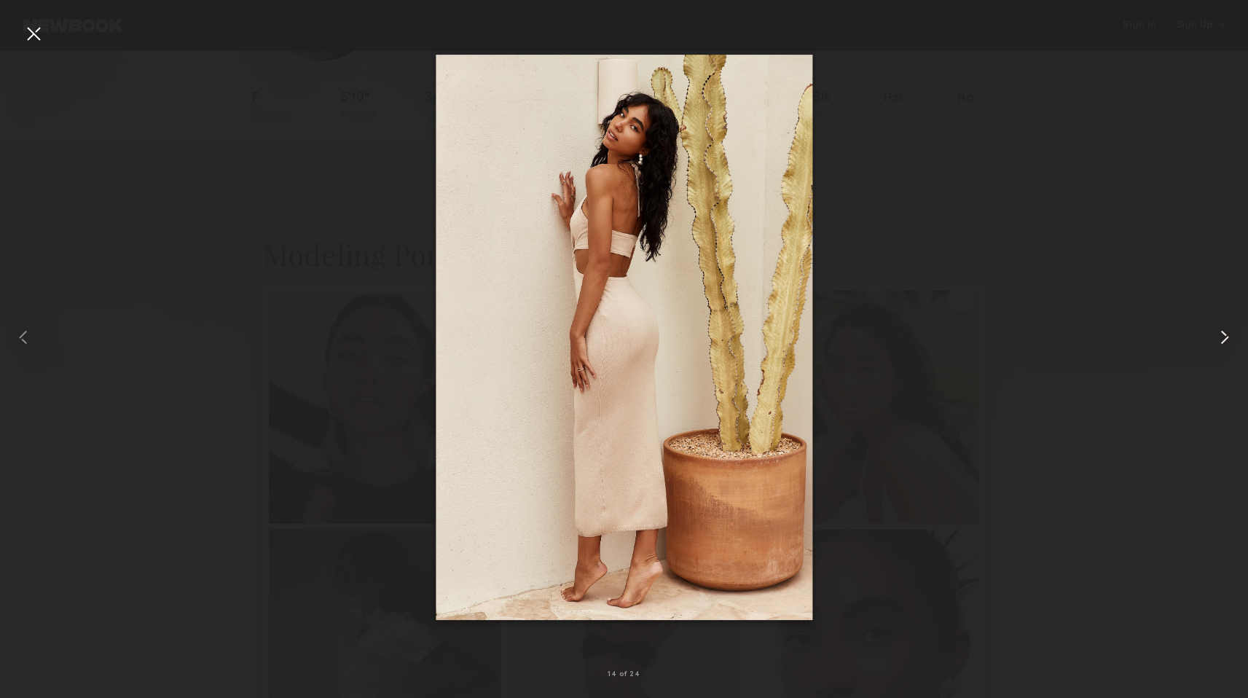
click at [1235, 340] on common-icon at bounding box center [1224, 337] width 23 height 23
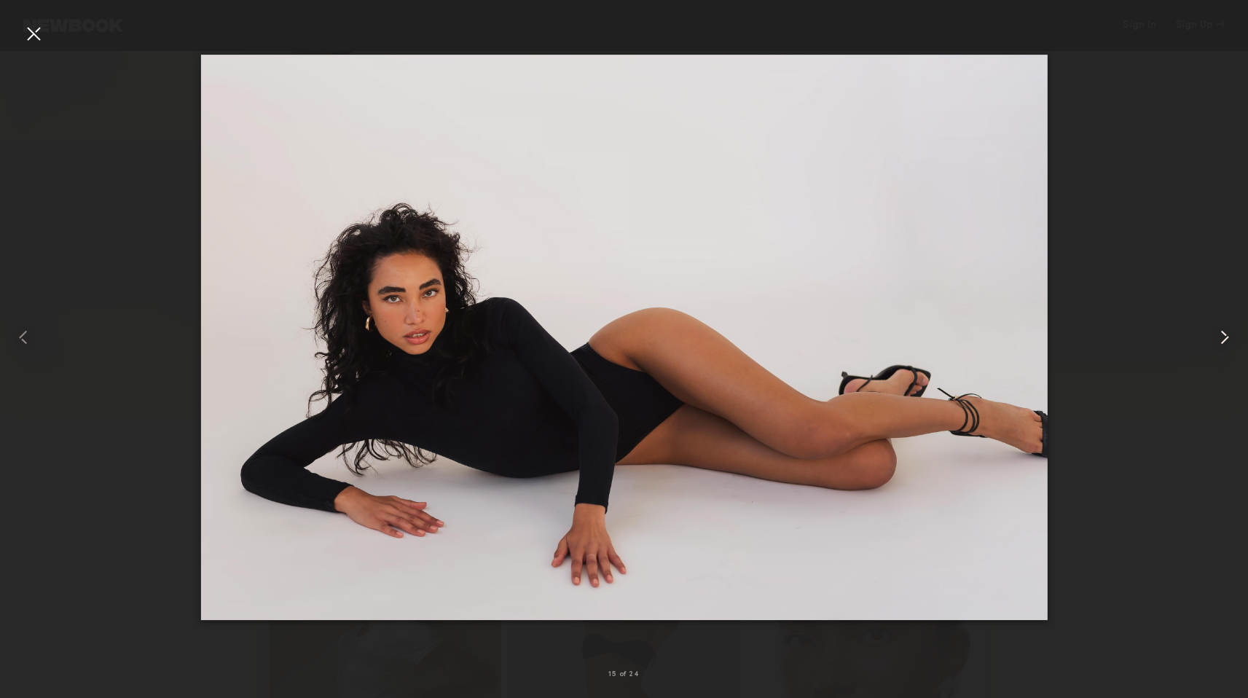
click at [1235, 340] on common-icon at bounding box center [1224, 337] width 23 height 23
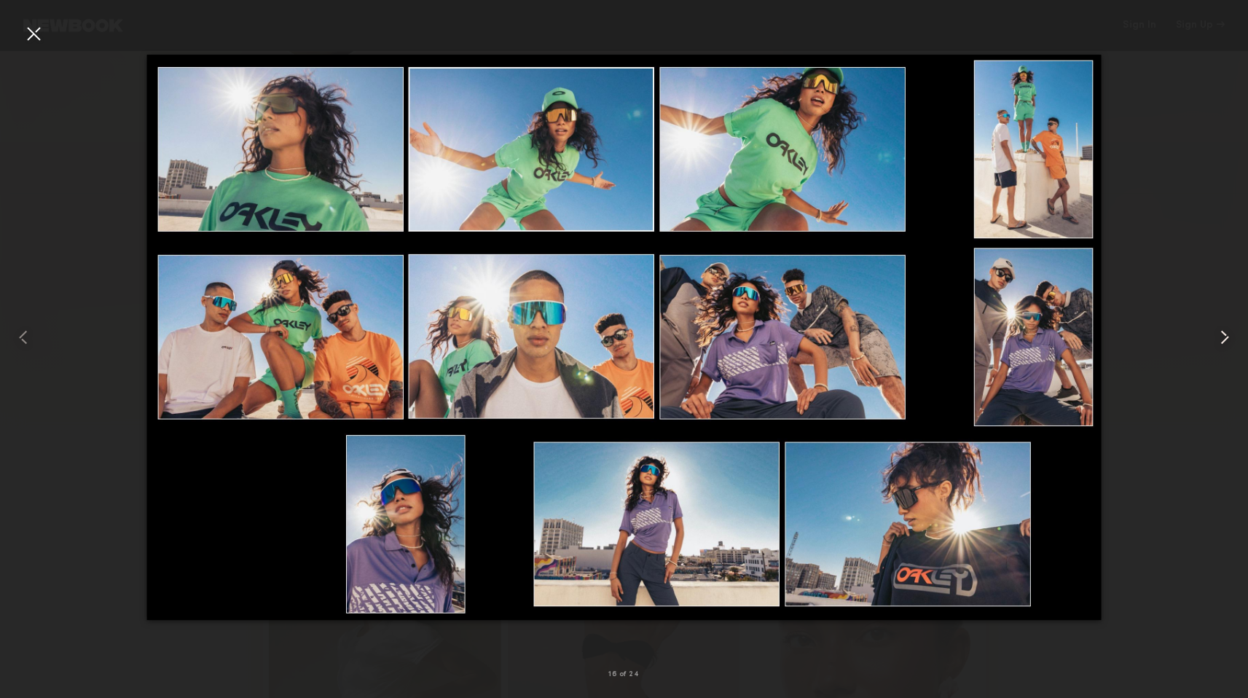
click at [1236, 341] on div at bounding box center [1222, 337] width 50 height 628
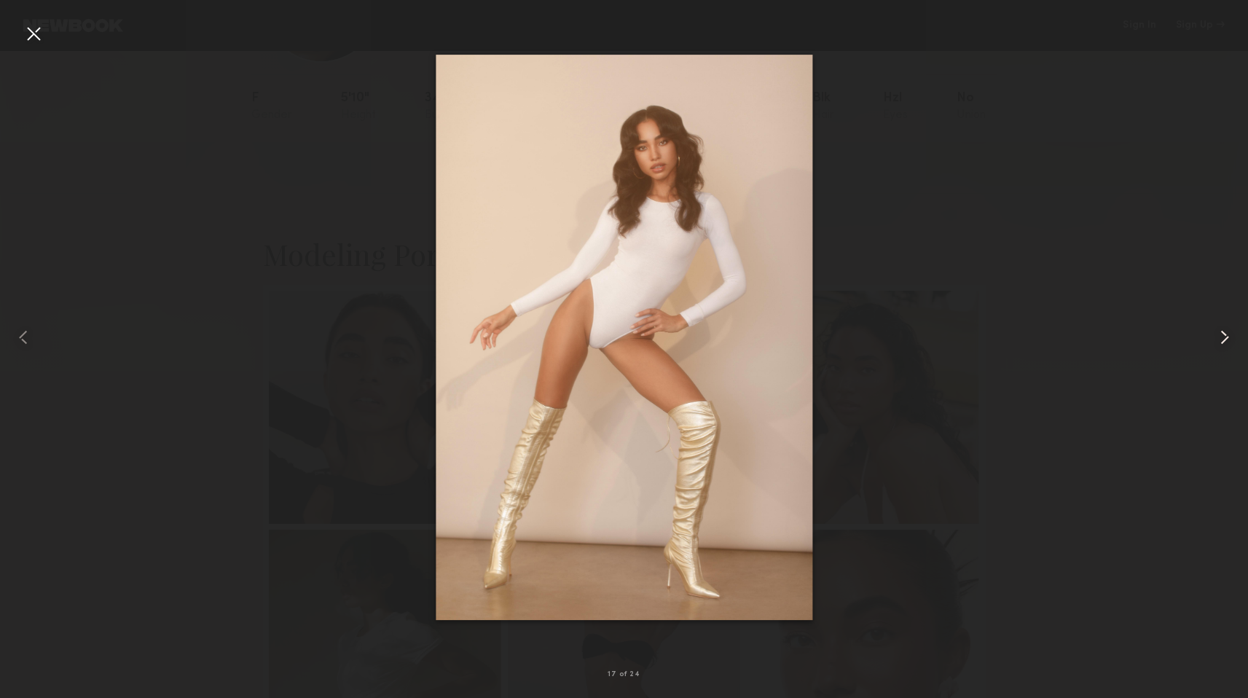
click at [1236, 341] on div at bounding box center [1222, 337] width 50 height 628
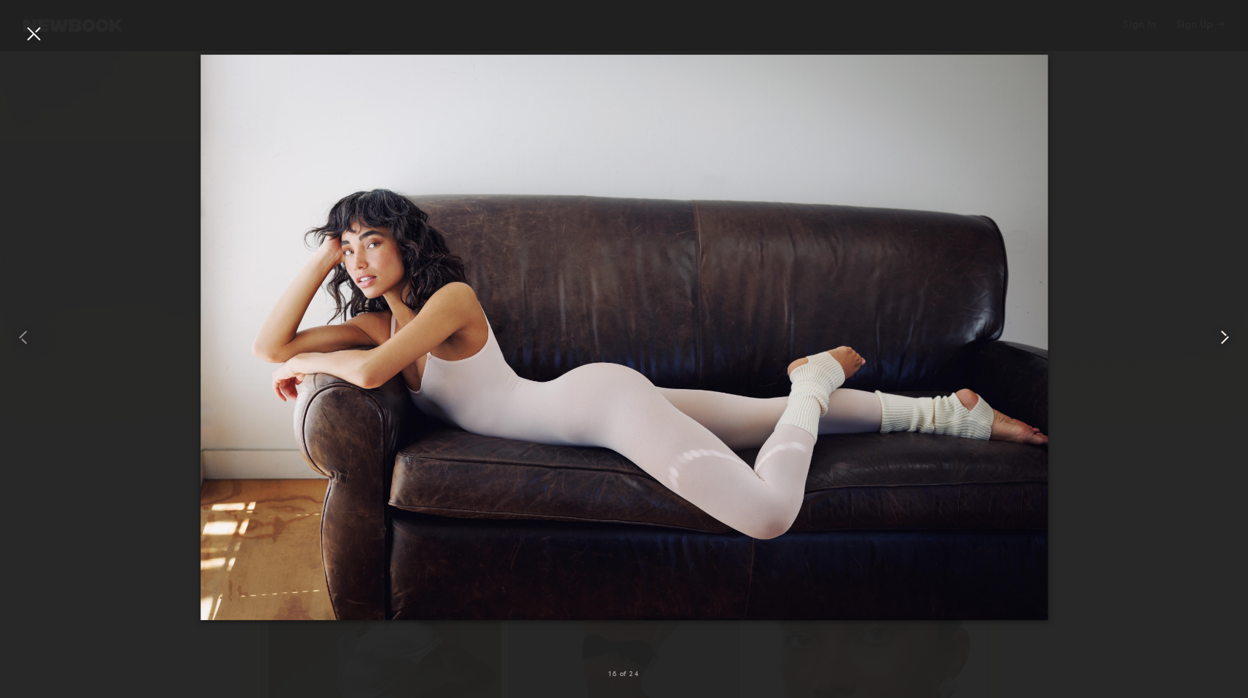
click at [1224, 349] on div at bounding box center [1222, 337] width 50 height 628
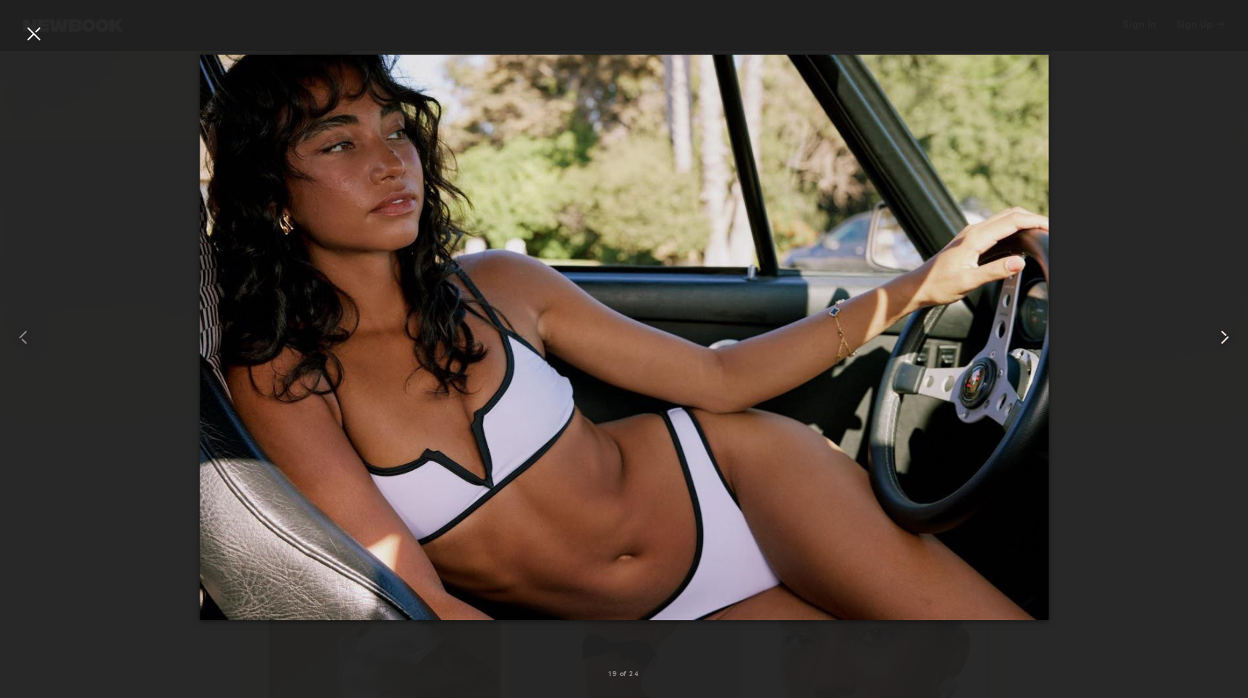
click at [1224, 349] on div at bounding box center [1222, 337] width 50 height 628
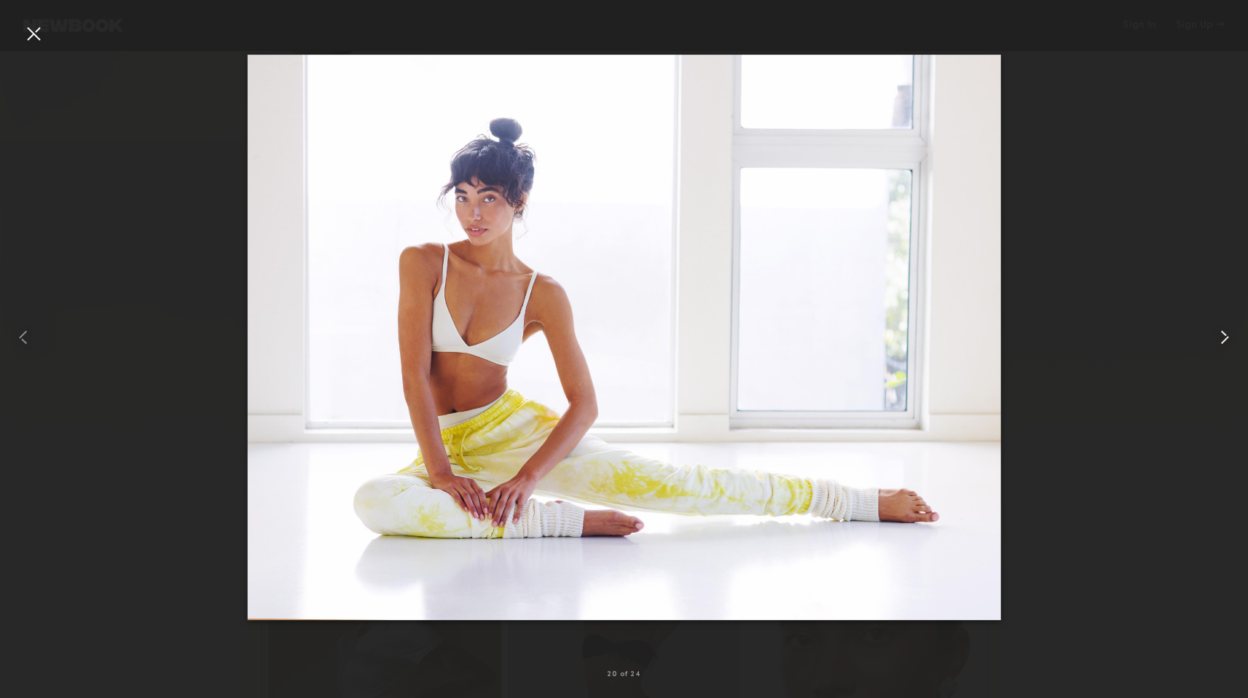
click at [1224, 349] on div at bounding box center [1222, 337] width 50 height 628
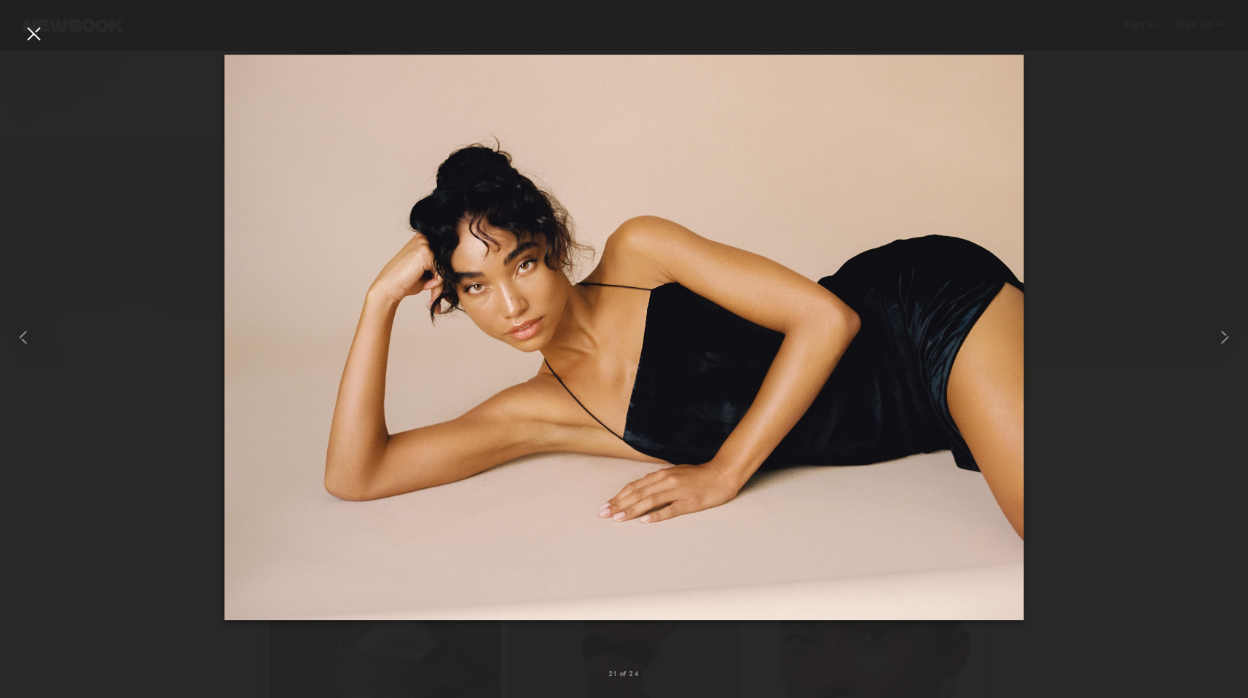
click at [27, 44] on div at bounding box center [33, 33] width 23 height 23
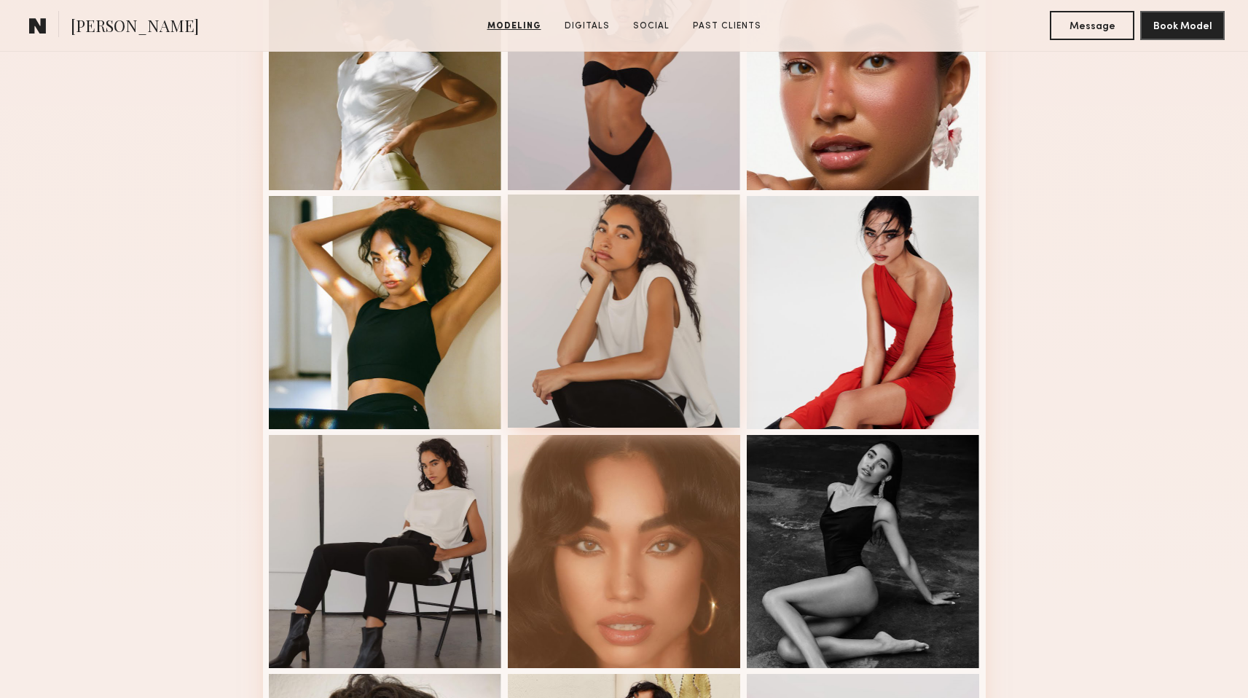
scroll to position [749, 0]
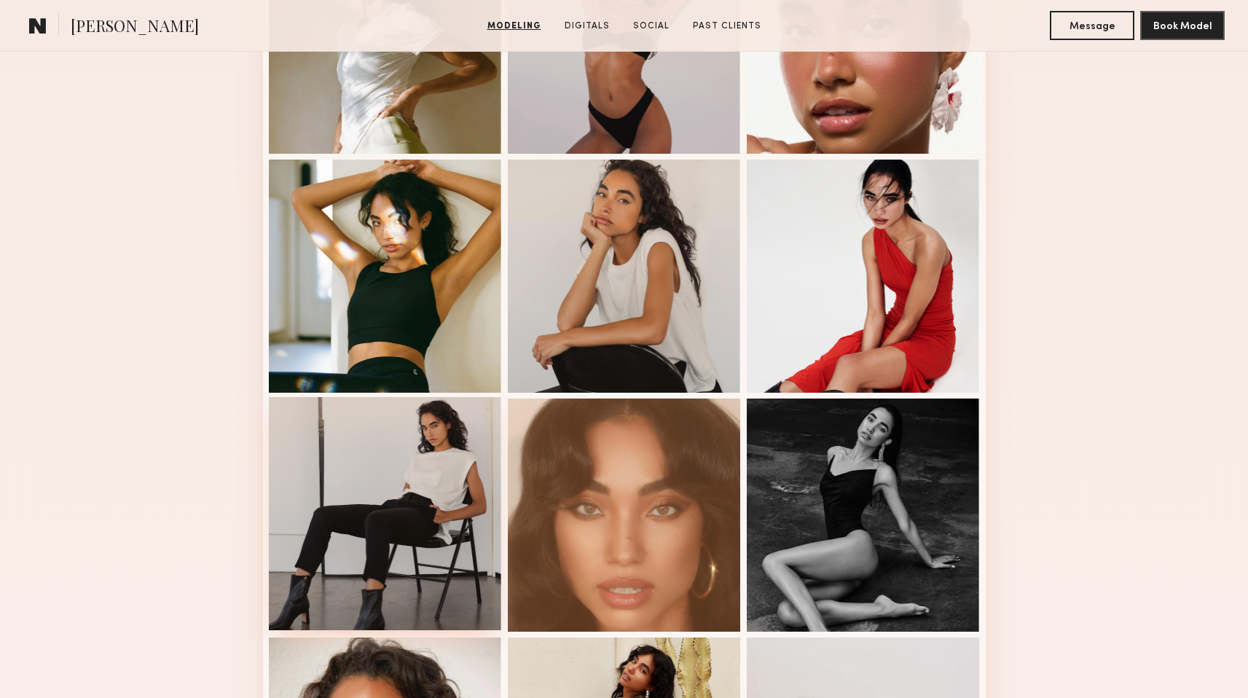
click at [422, 441] on div at bounding box center [385, 513] width 233 height 233
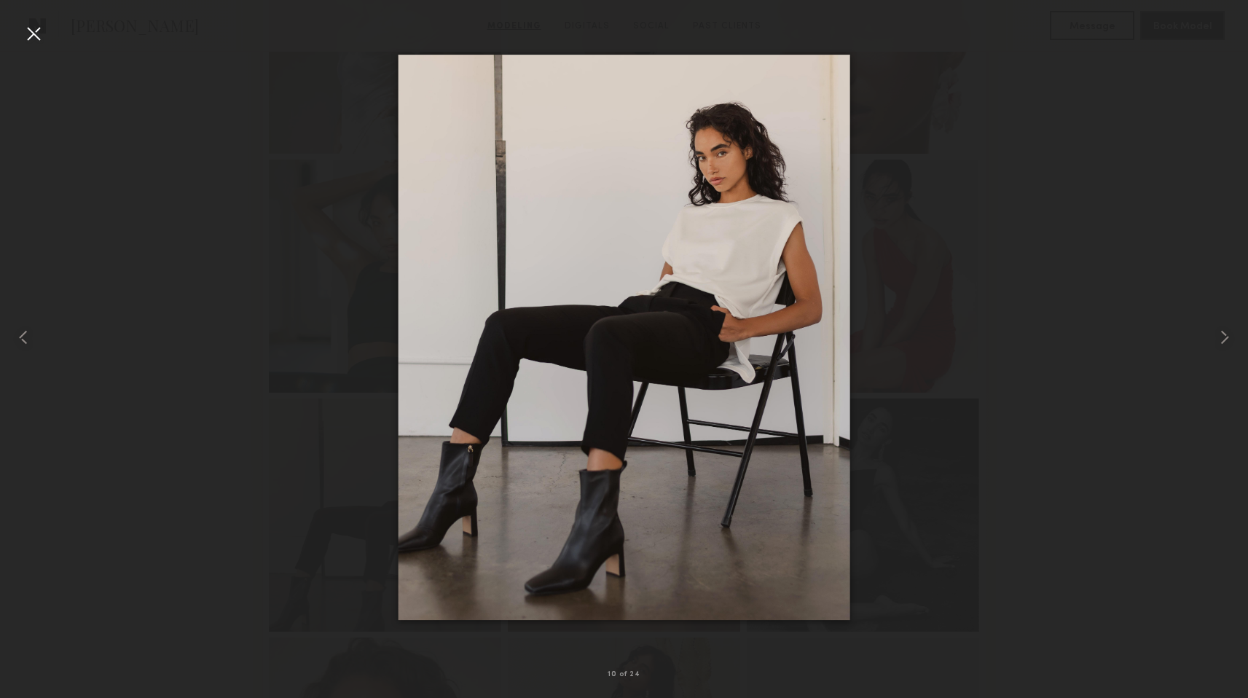
click at [294, 311] on div at bounding box center [624, 337] width 1248 height 628
click at [42, 31] on div at bounding box center [33, 33] width 23 height 23
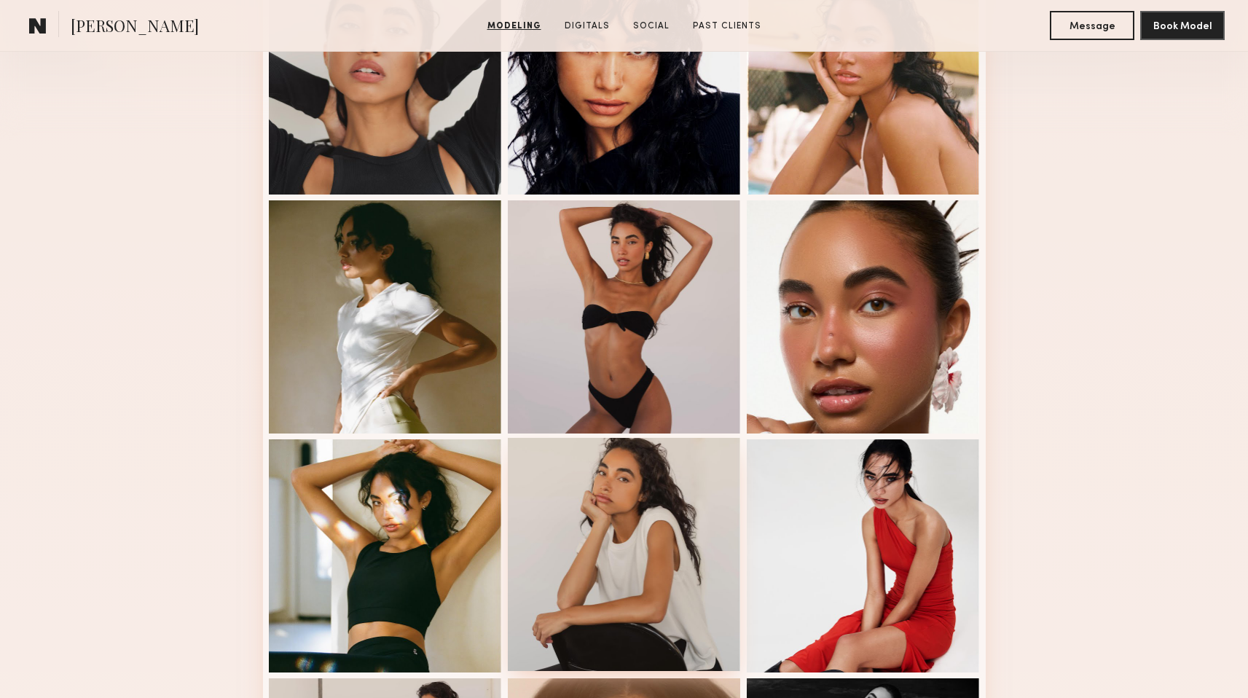
scroll to position [476, 0]
